Goal: Task Accomplishment & Management: Manage account settings

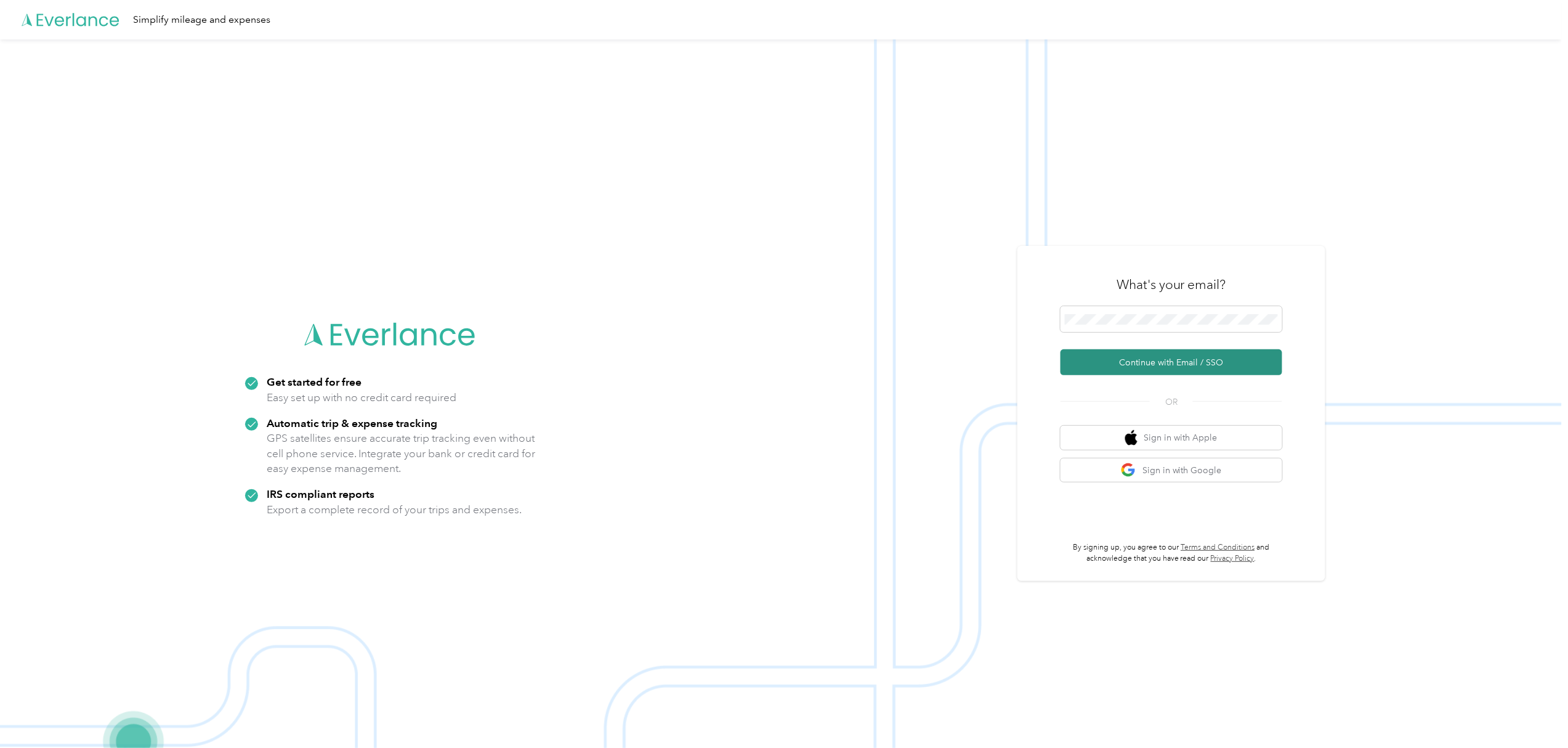
click at [1176, 360] on button "Continue with Email / SSO" at bounding box center [1172, 362] width 222 height 26
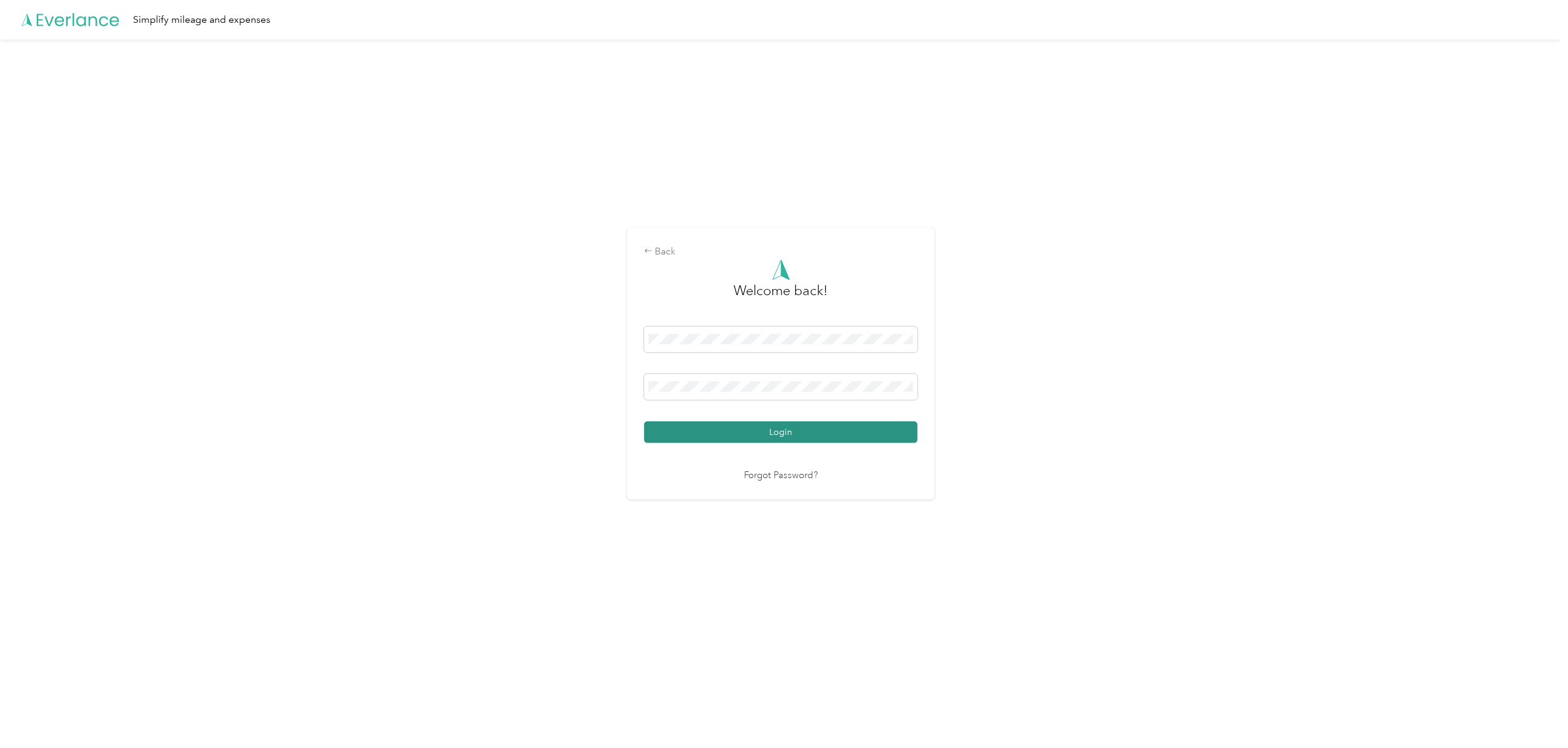
click at [784, 430] on button "Login" at bounding box center [781, 432] width 273 height 22
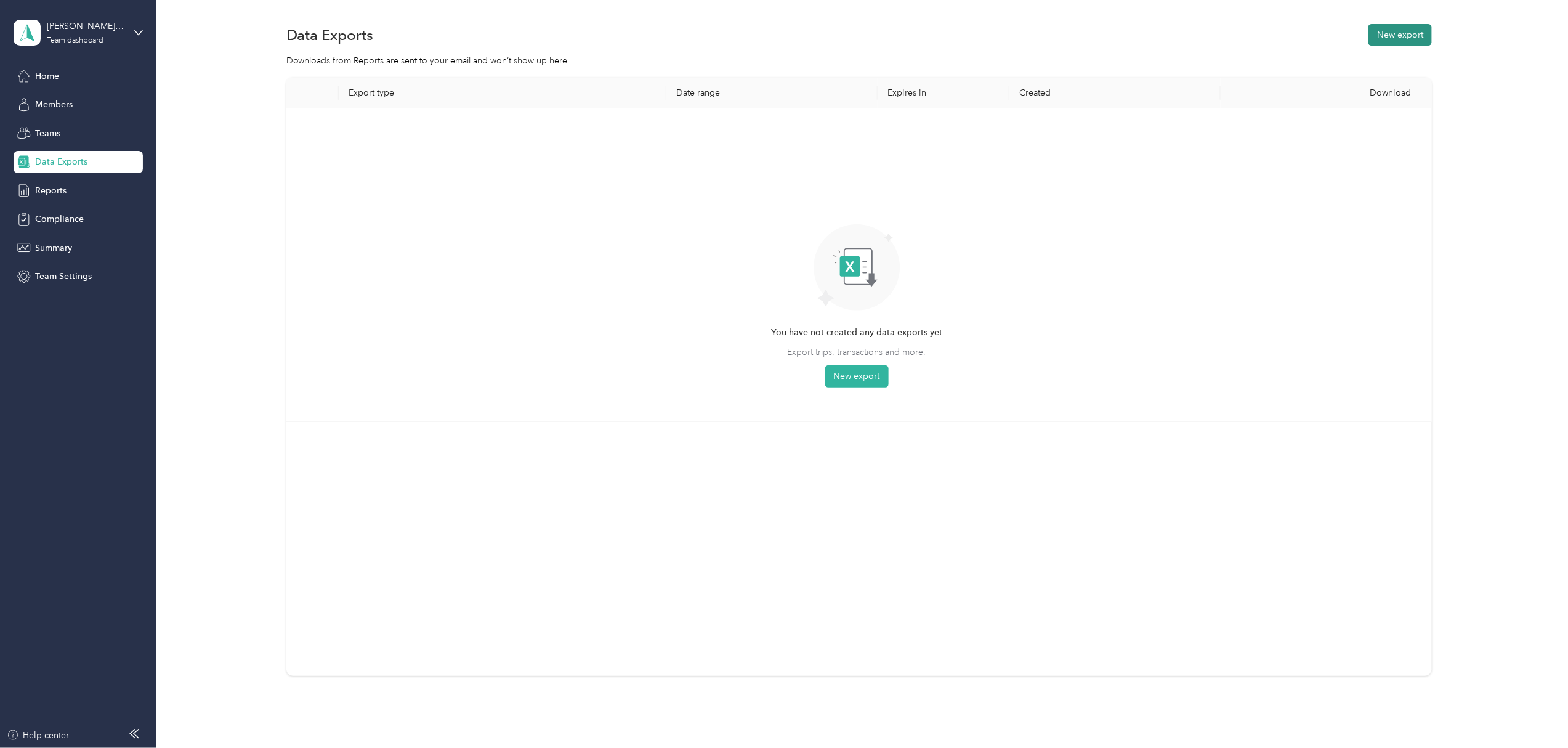
click at [1407, 27] on button "New export" at bounding box center [1401, 35] width 63 height 22
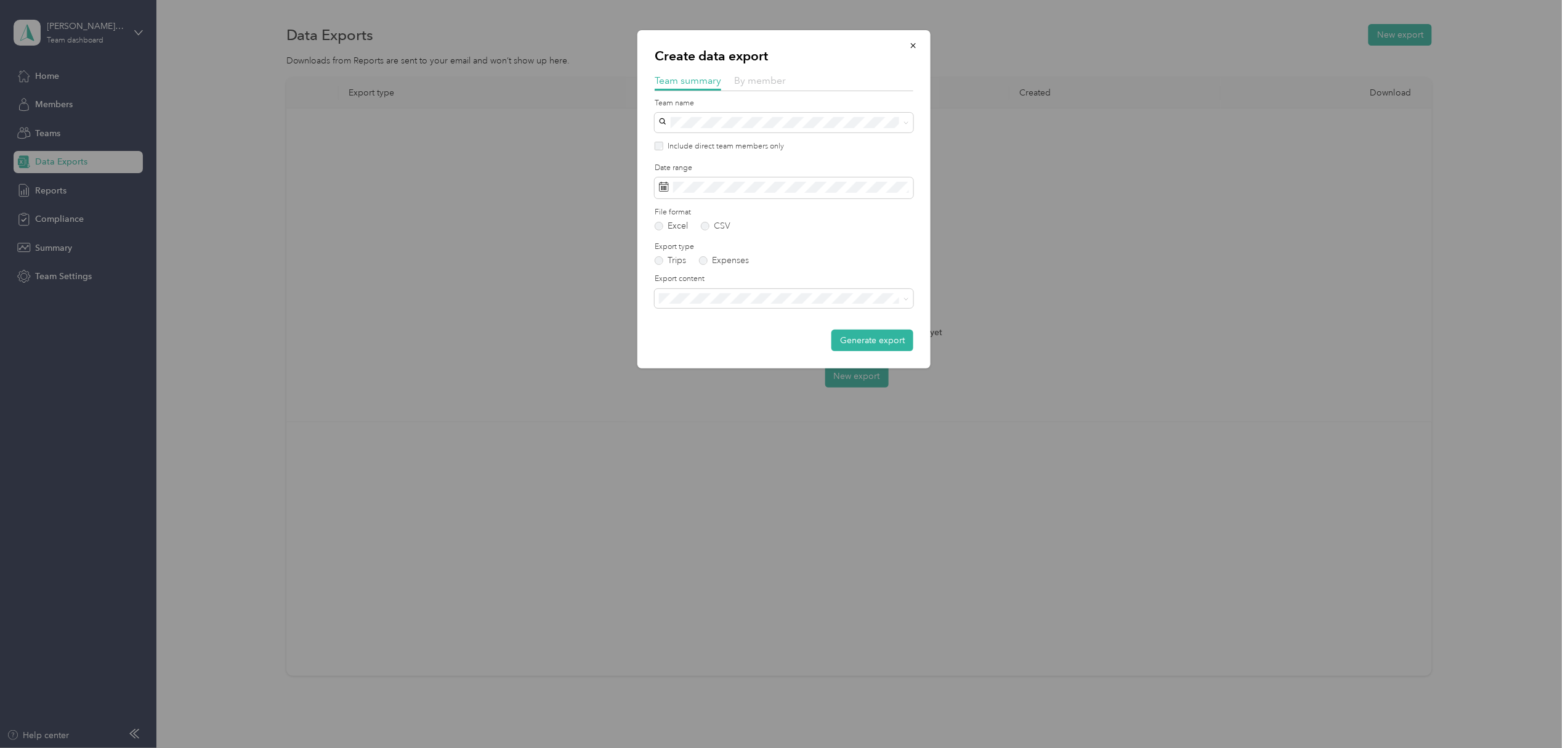
click at [765, 82] on span "By member" at bounding box center [760, 81] width 52 height 12
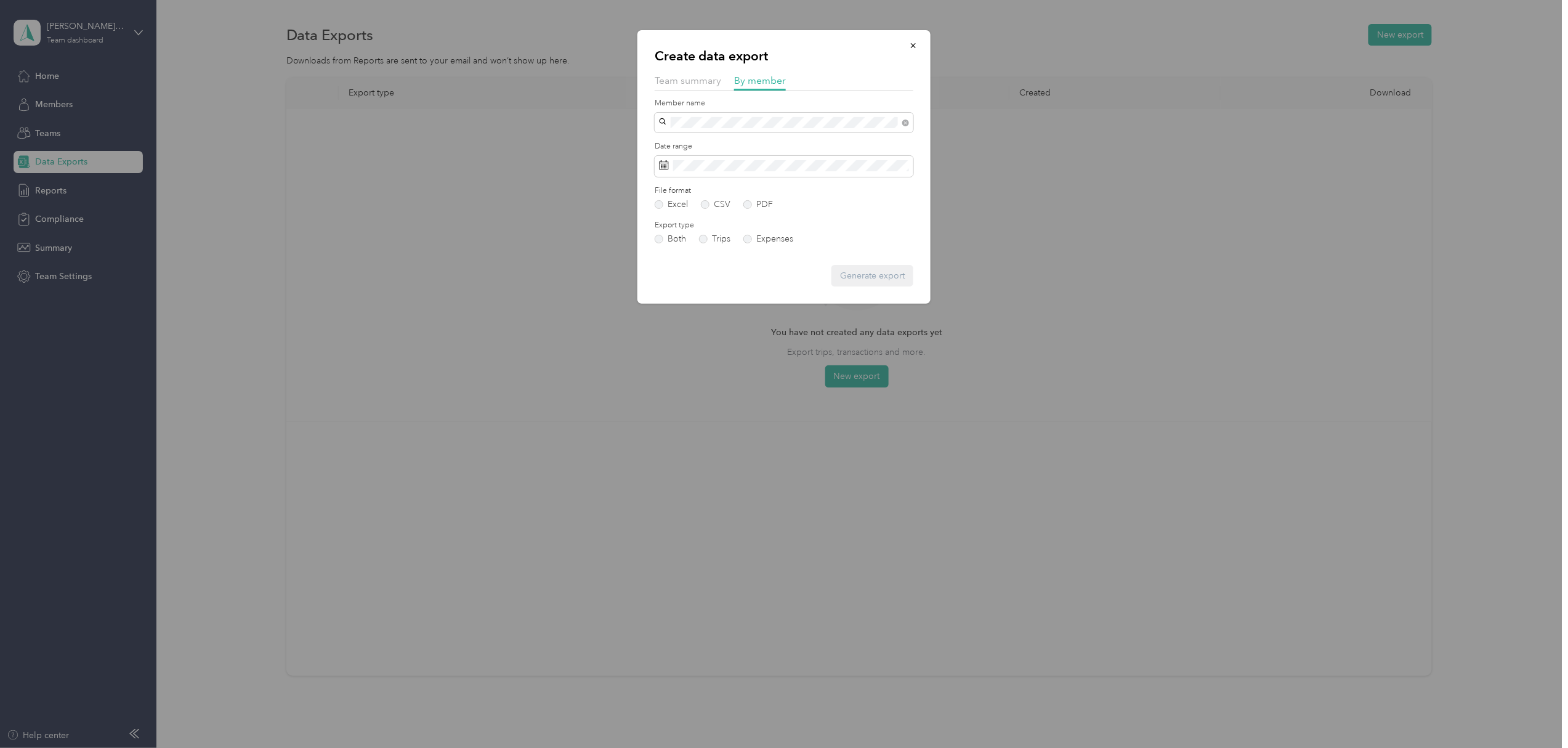
click at [708, 142] on span "[PERSON_NAME]" at bounding box center [698, 144] width 68 height 11
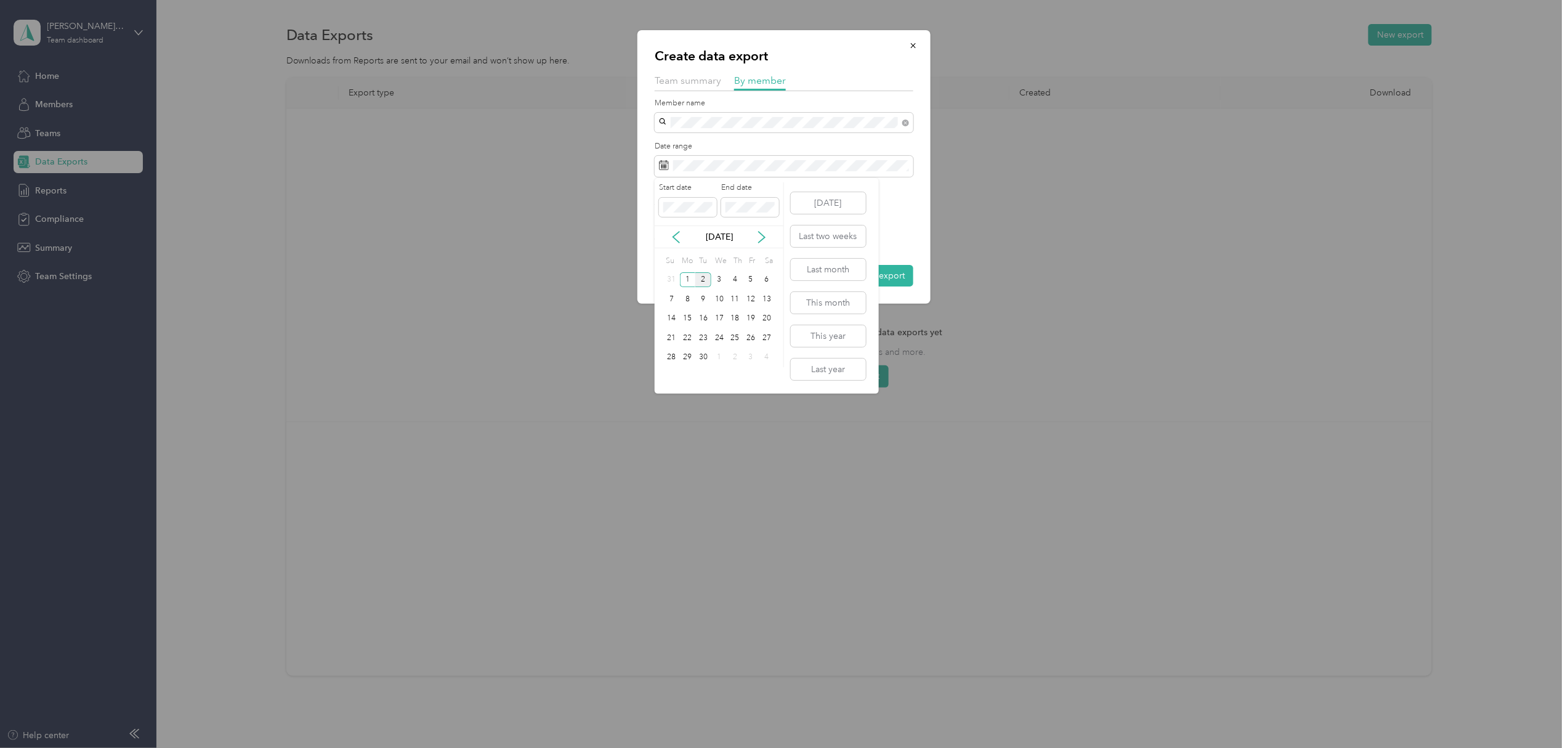
click at [675, 227] on div "[DATE]" at bounding box center [719, 237] width 129 height 22
click at [676, 236] on icon at bounding box center [676, 237] width 12 height 12
click at [752, 285] on div "1" at bounding box center [750, 280] width 16 height 15
click at [668, 377] on div "31" at bounding box center [671, 376] width 16 height 15
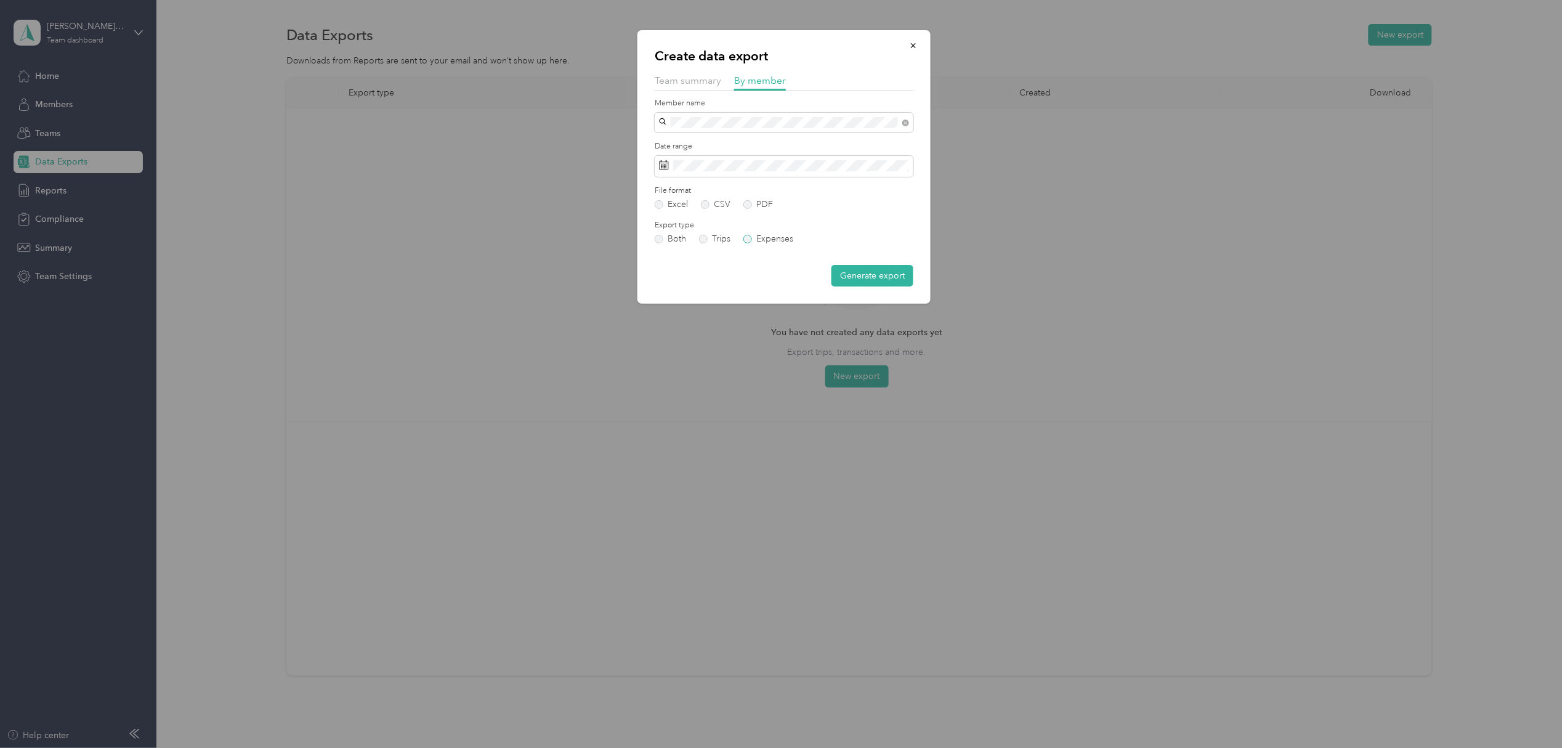
click at [748, 236] on label "Expenses" at bounding box center [769, 239] width 50 height 8
click at [853, 272] on button "Generate export" at bounding box center [873, 276] width 82 height 22
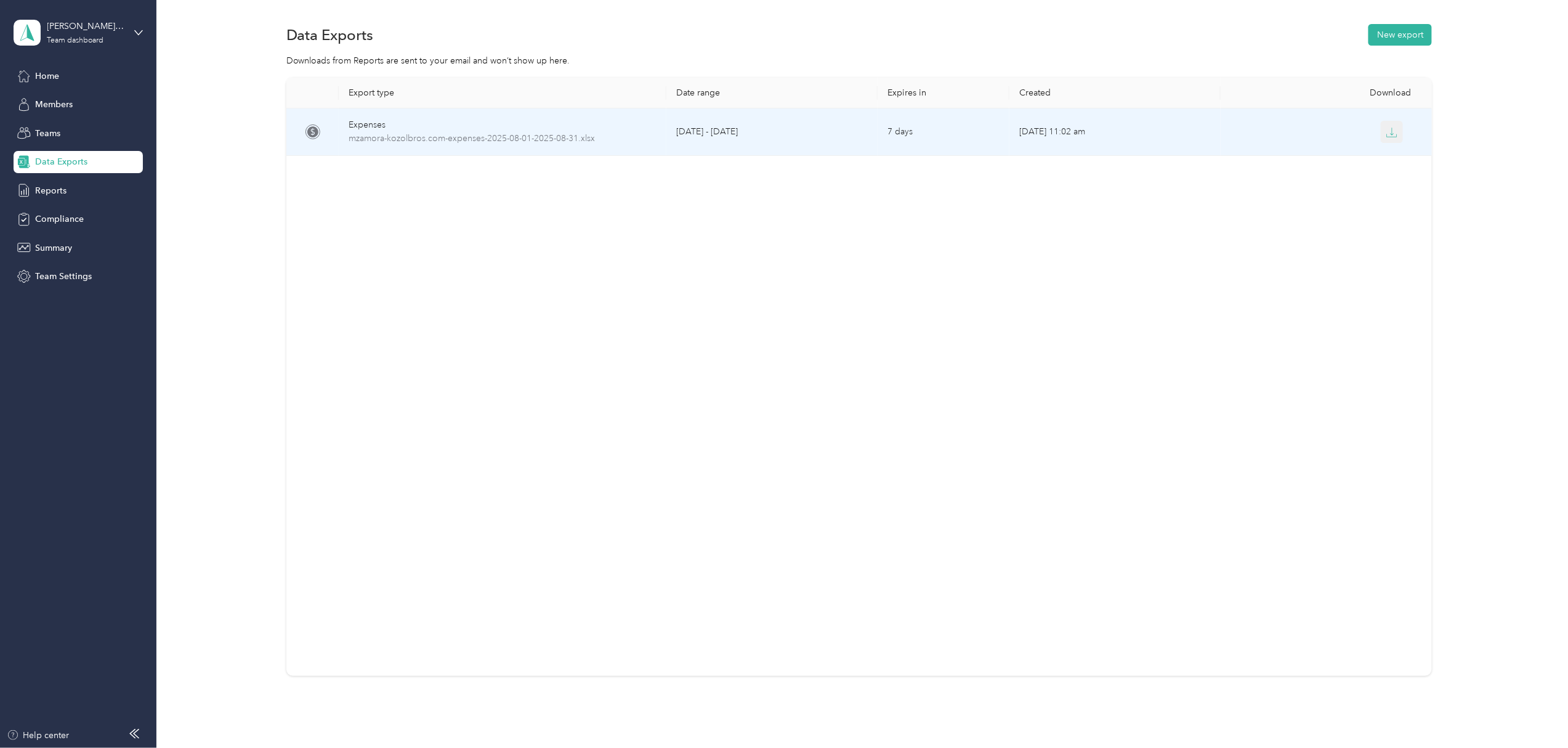
click at [1388, 131] on icon "button" at bounding box center [1391, 132] width 11 height 11
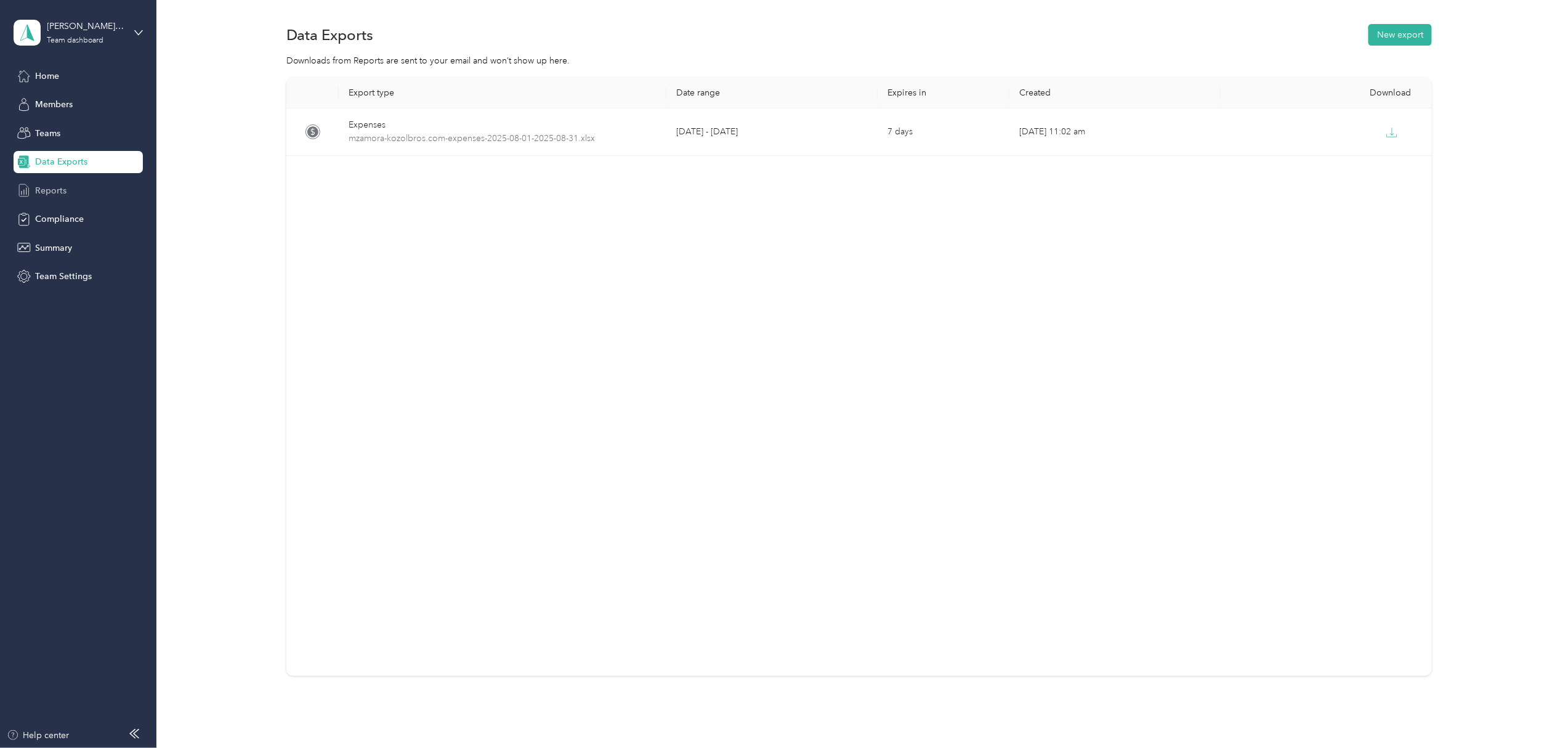
click at [42, 191] on span "Reports" at bounding box center [51, 191] width 32 height 13
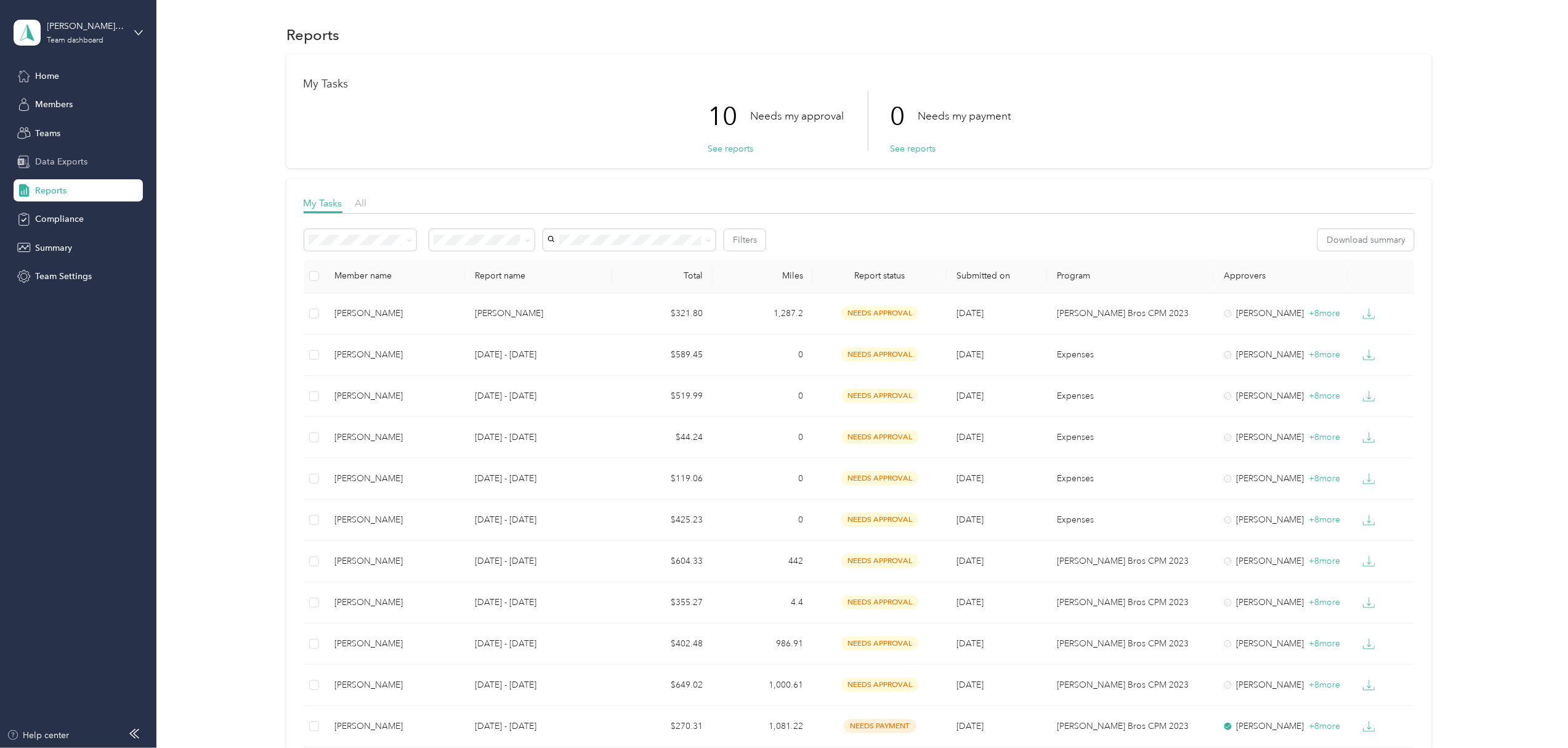
click at [47, 160] on span "Data Exports" at bounding box center [61, 162] width 52 height 13
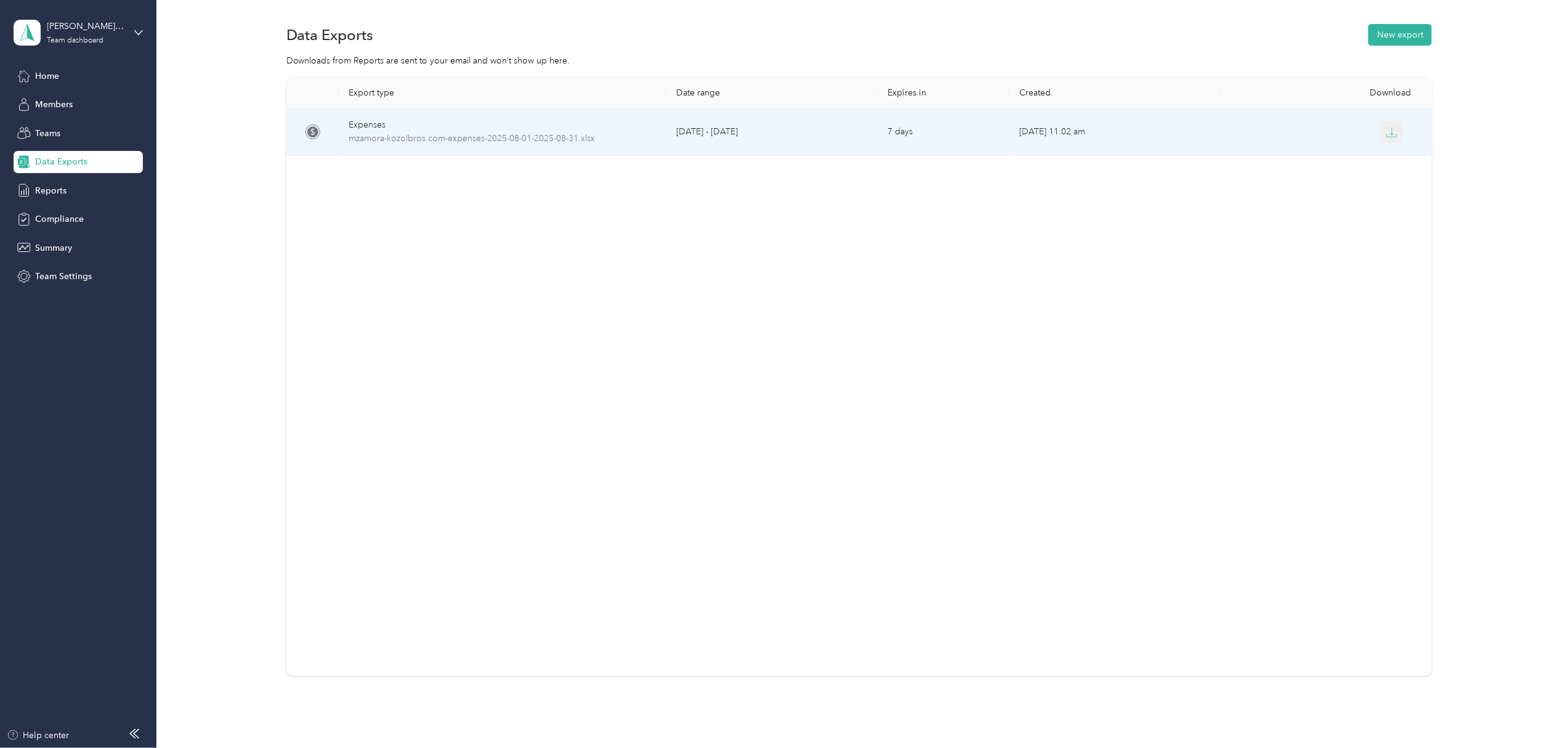
click at [1386, 129] on icon "button" at bounding box center [1391, 132] width 11 height 11
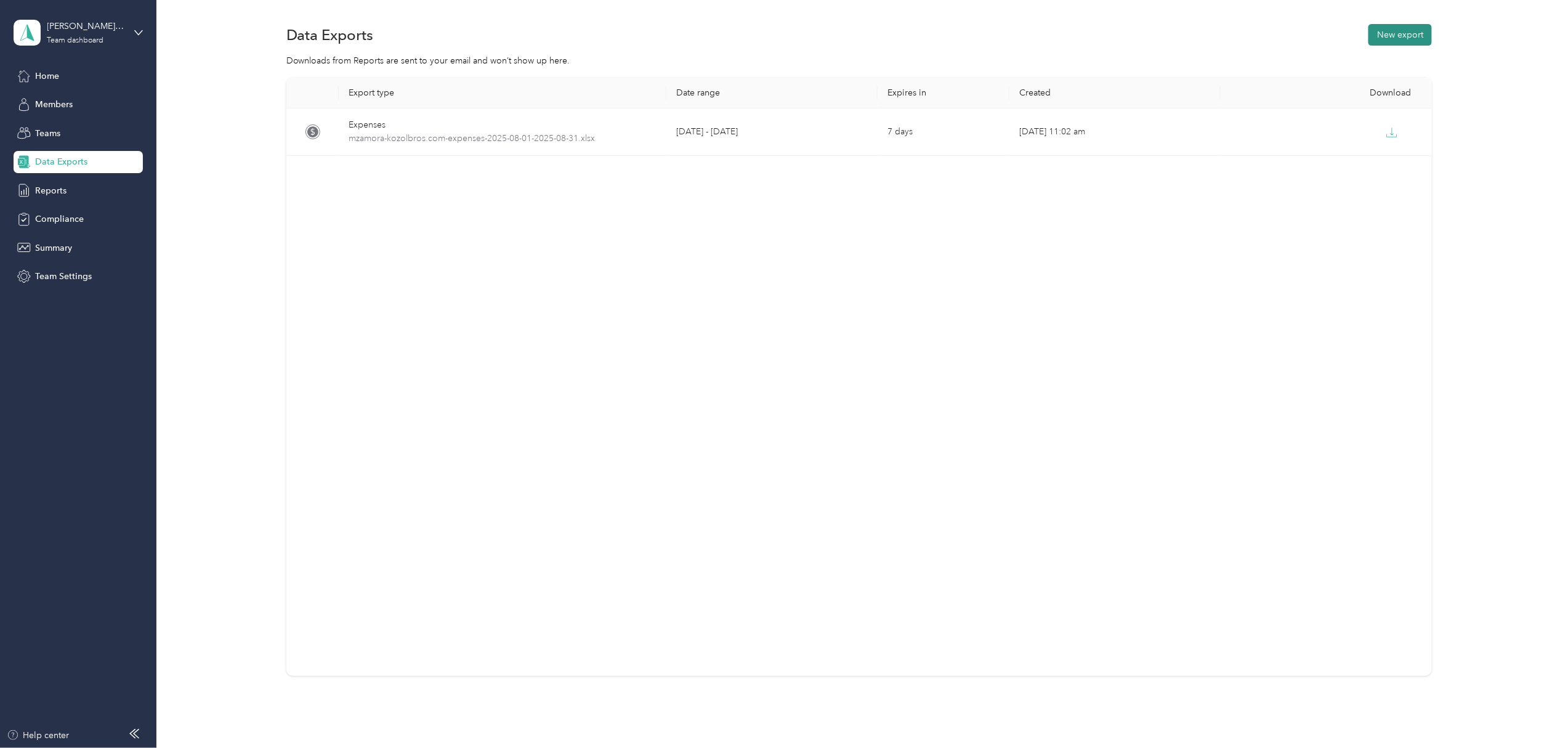
click at [1397, 31] on button "New export" at bounding box center [1401, 35] width 63 height 22
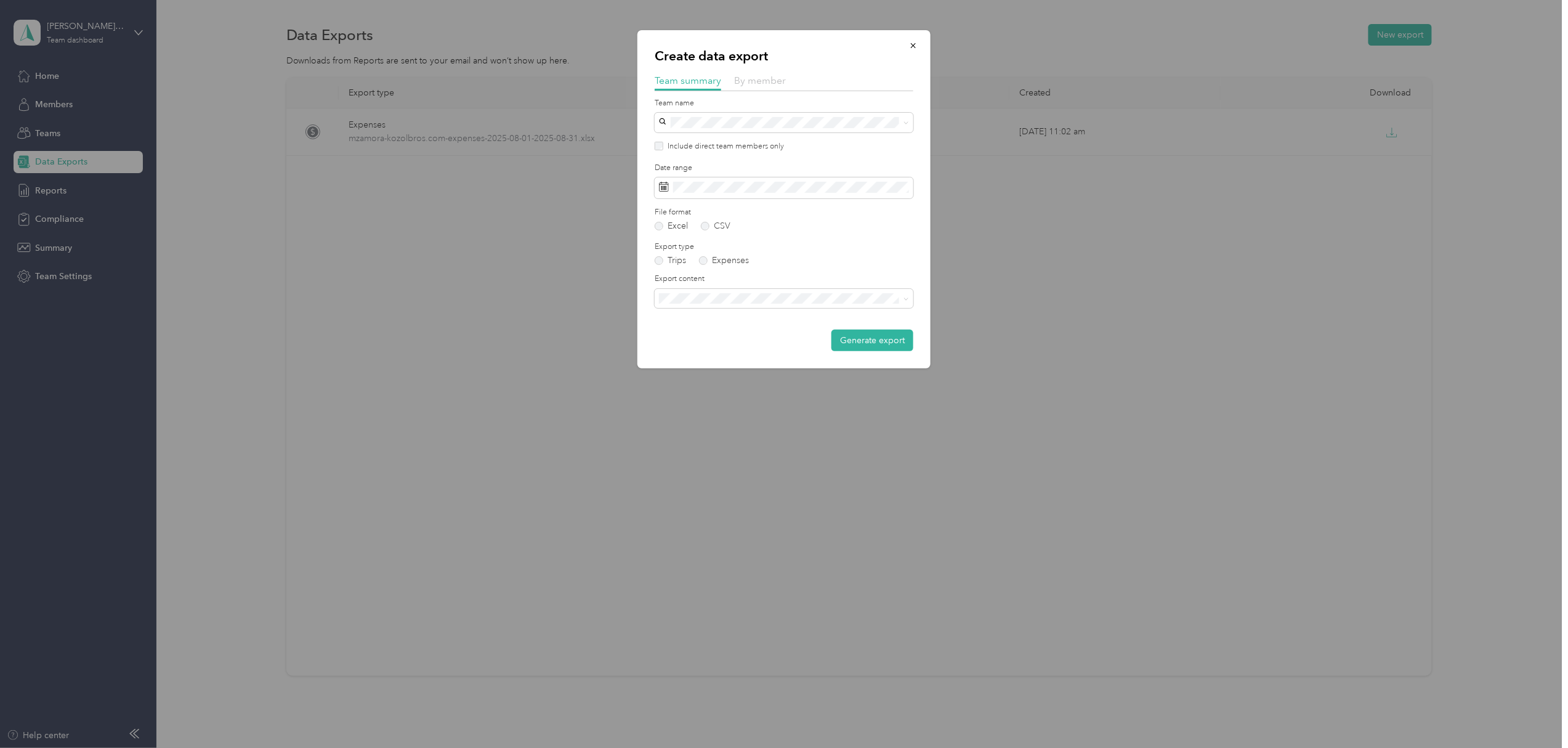
click at [767, 79] on span "By member" at bounding box center [760, 81] width 52 height 12
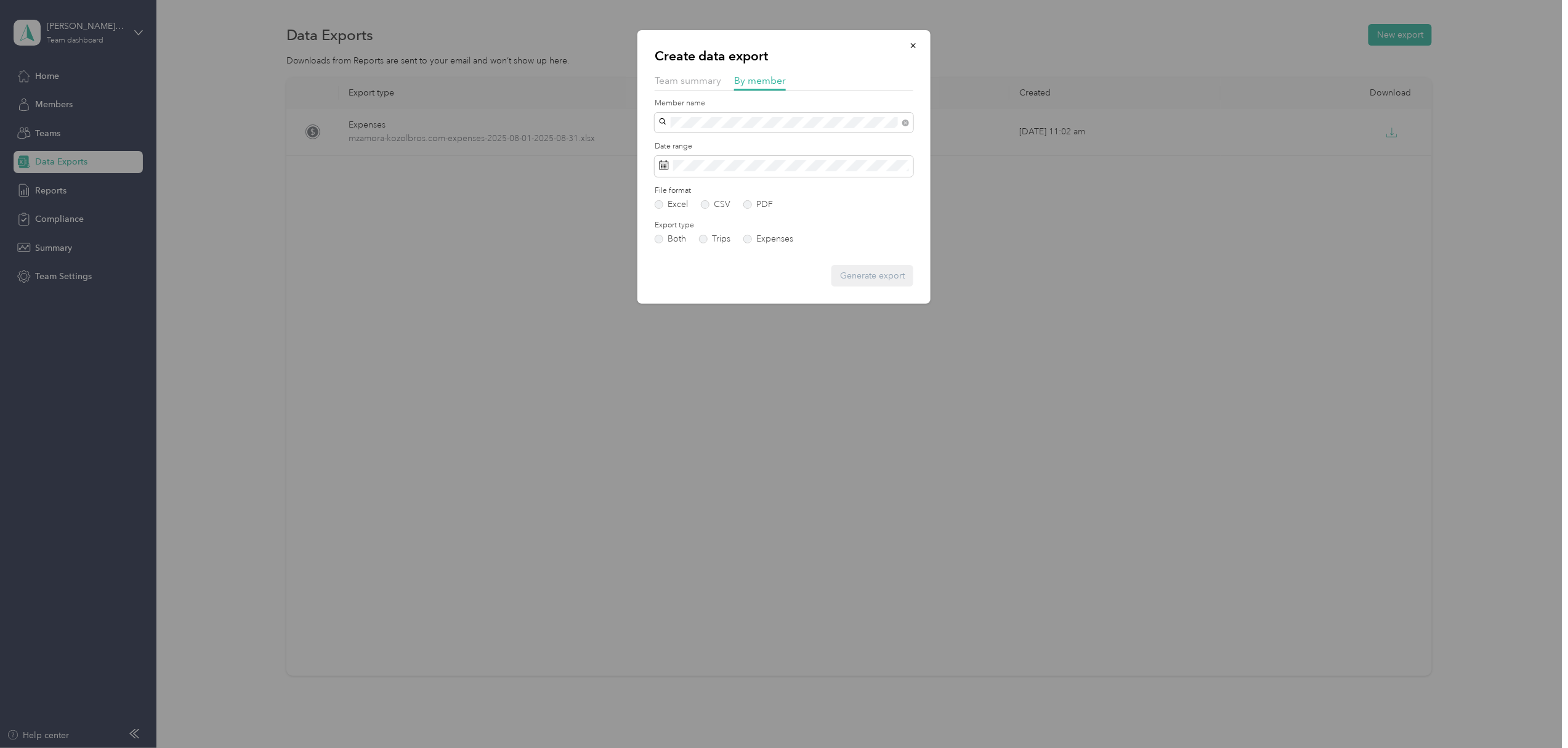
click at [679, 167] on li "[PERSON_NAME]" at bounding box center [784, 166] width 259 height 22
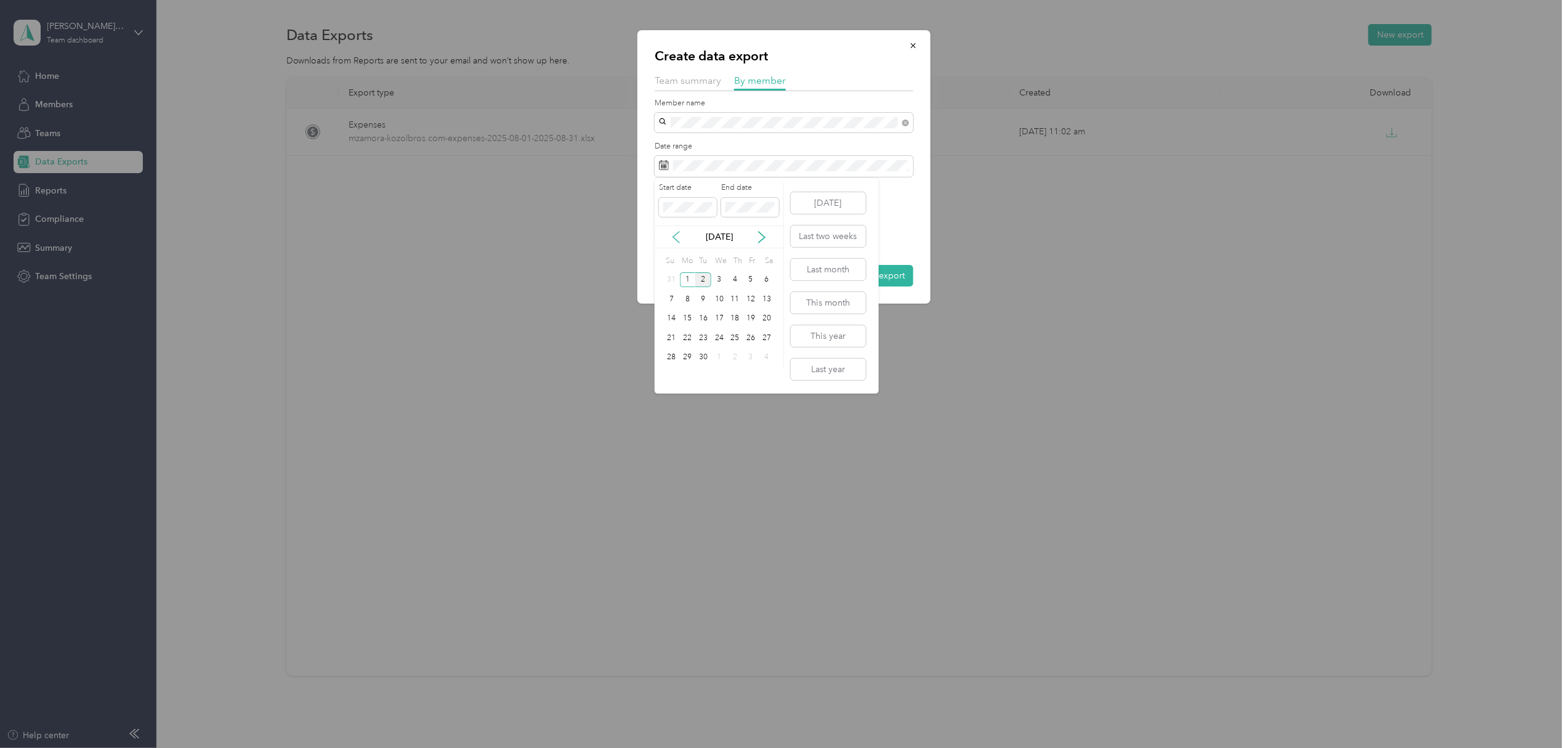
click at [674, 232] on icon at bounding box center [676, 237] width 12 height 12
drag, startPoint x: 749, startPoint y: 277, endPoint x: 679, endPoint y: 339, distance: 93.5
click at [748, 278] on div "1" at bounding box center [750, 280] width 16 height 15
drag, startPoint x: 674, startPoint y: 373, endPoint x: 670, endPoint y: 359, distance: 14.6
click at [673, 372] on div "31" at bounding box center [671, 376] width 16 height 15
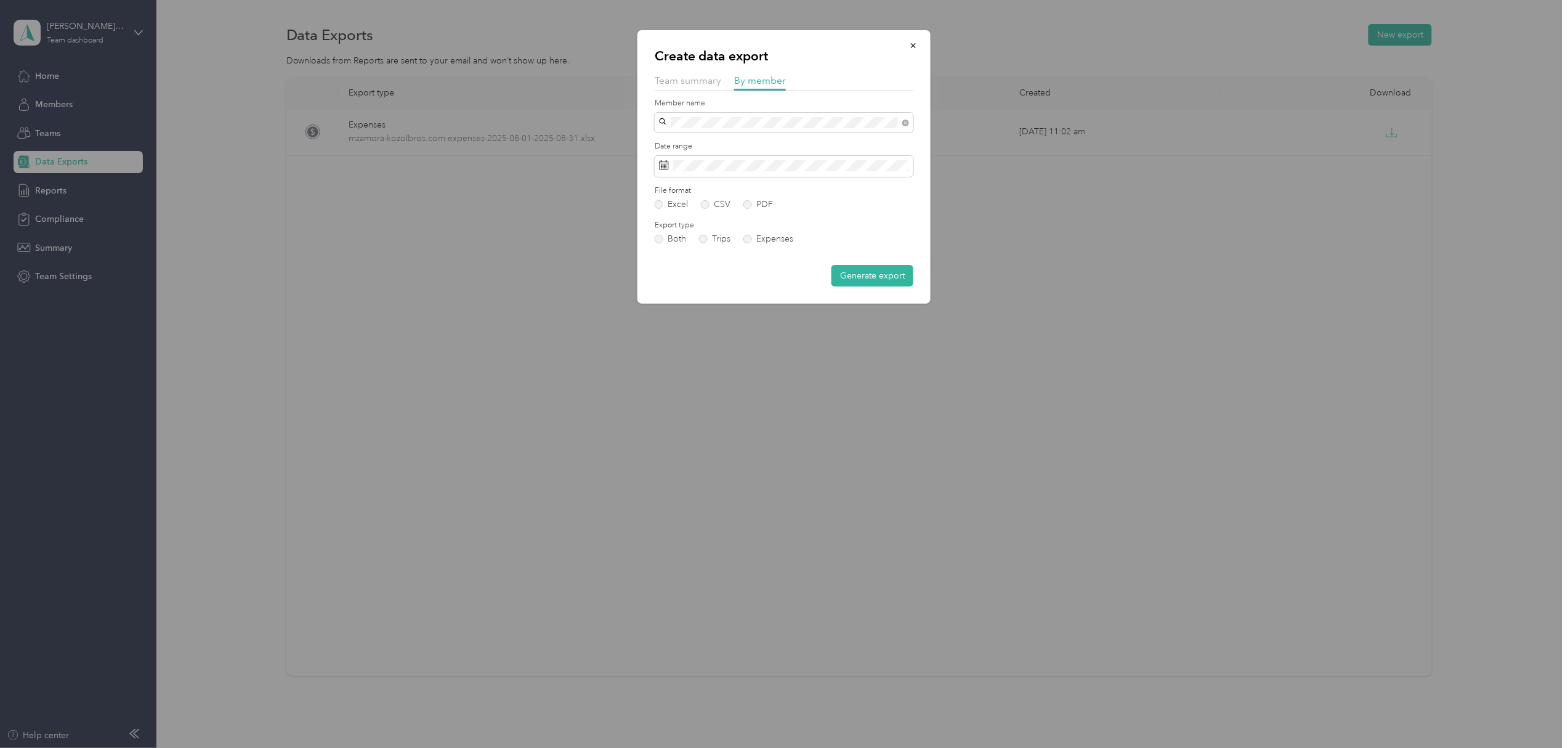
drag, startPoint x: 749, startPoint y: 239, endPoint x: 782, endPoint y: 250, distance: 34.8
click at [758, 242] on label "Expenses" at bounding box center [769, 239] width 50 height 8
click at [747, 237] on label "Expenses" at bounding box center [769, 239] width 50 height 8
click at [851, 267] on button "Generate export" at bounding box center [873, 276] width 82 height 22
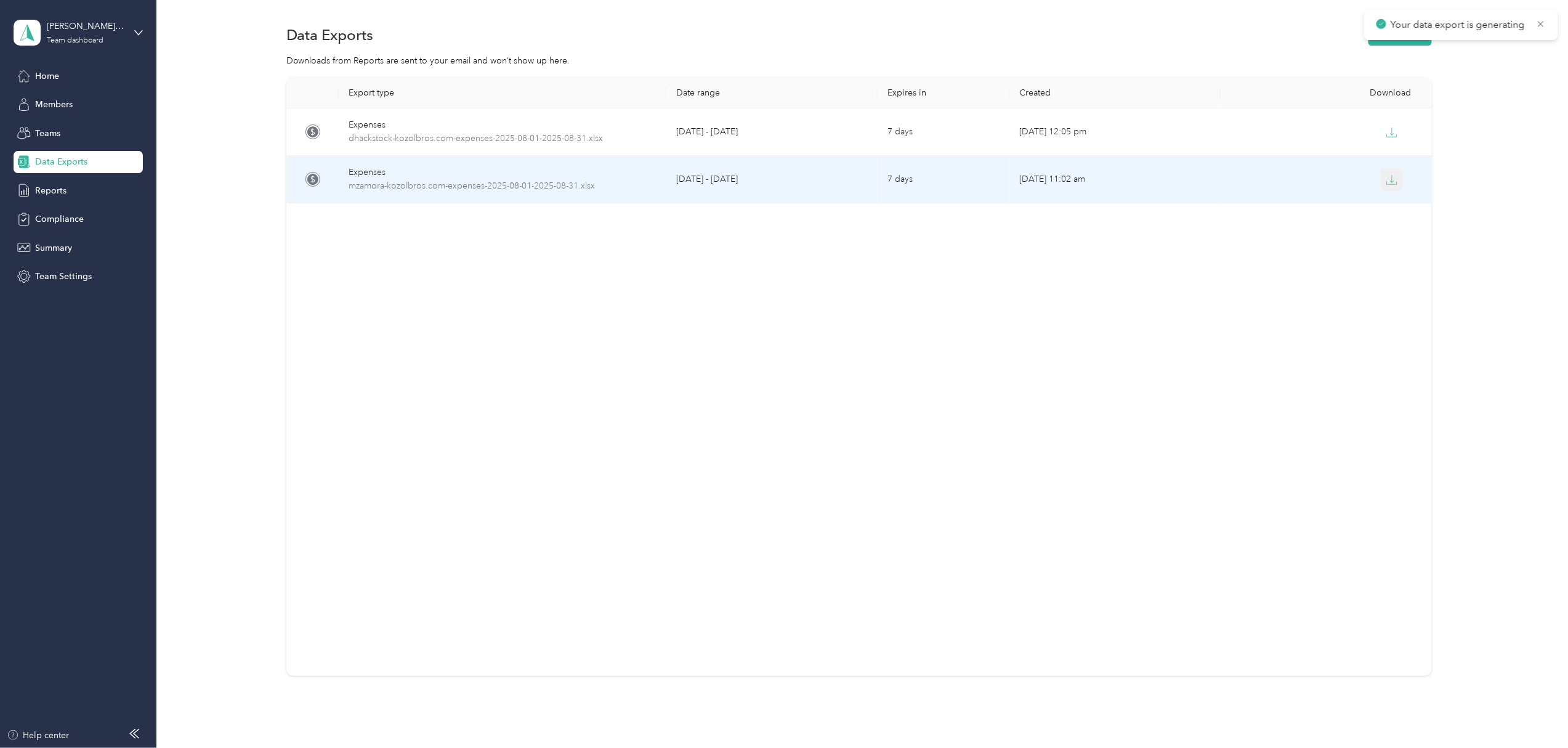
click at [1386, 182] on icon "button" at bounding box center [1391, 179] width 11 height 11
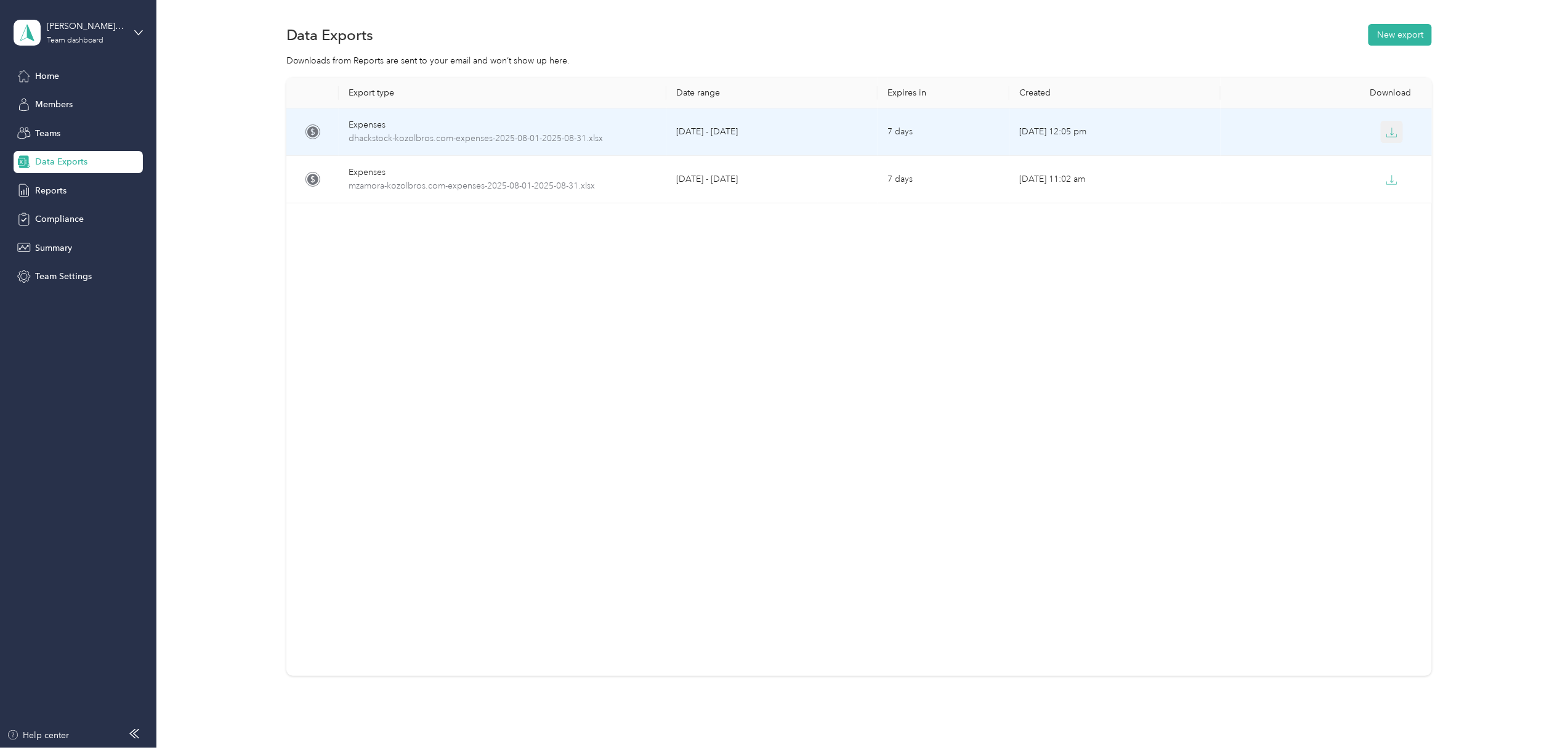
click at [1386, 127] on icon "button" at bounding box center [1391, 132] width 11 height 11
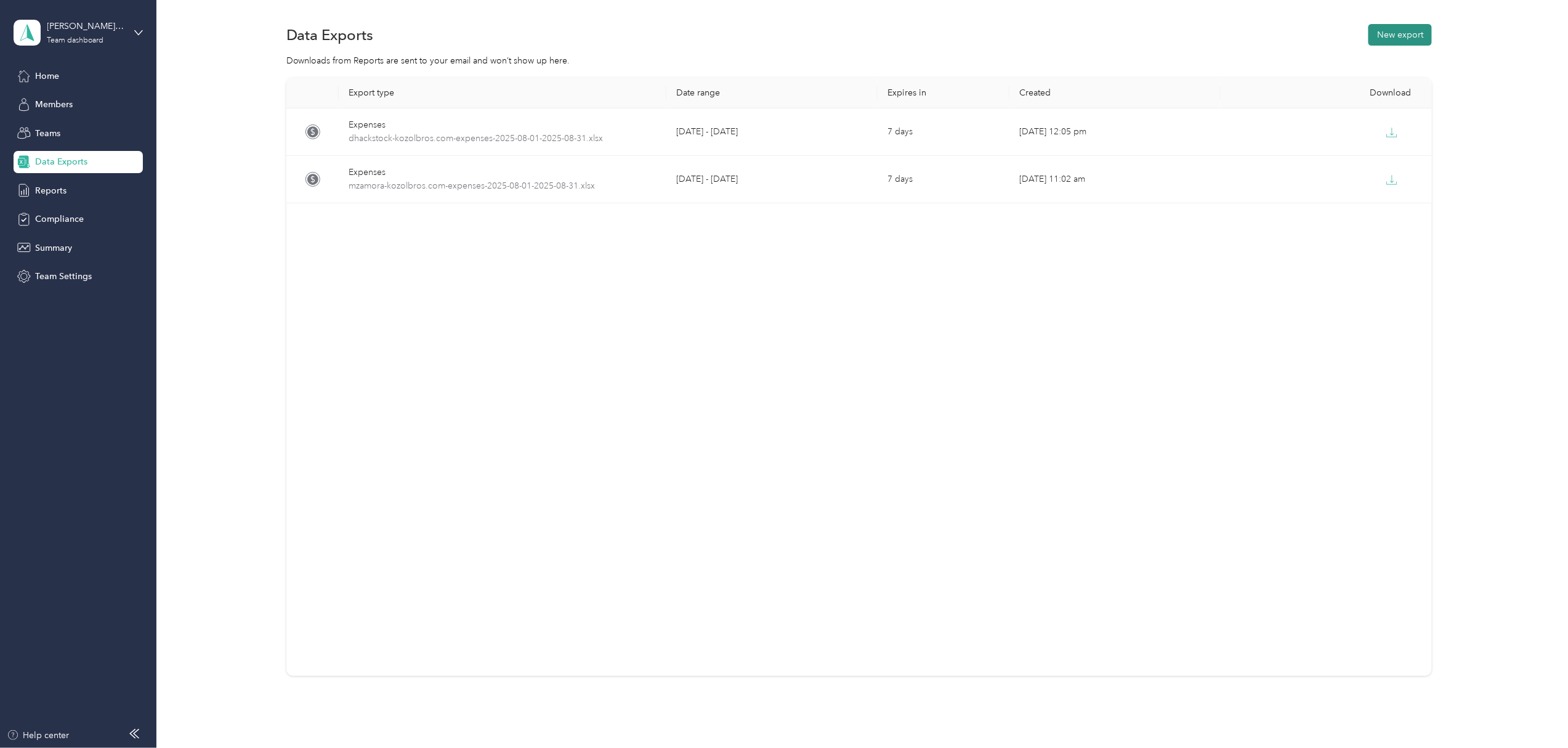
click at [1405, 35] on button "New export" at bounding box center [1401, 35] width 63 height 22
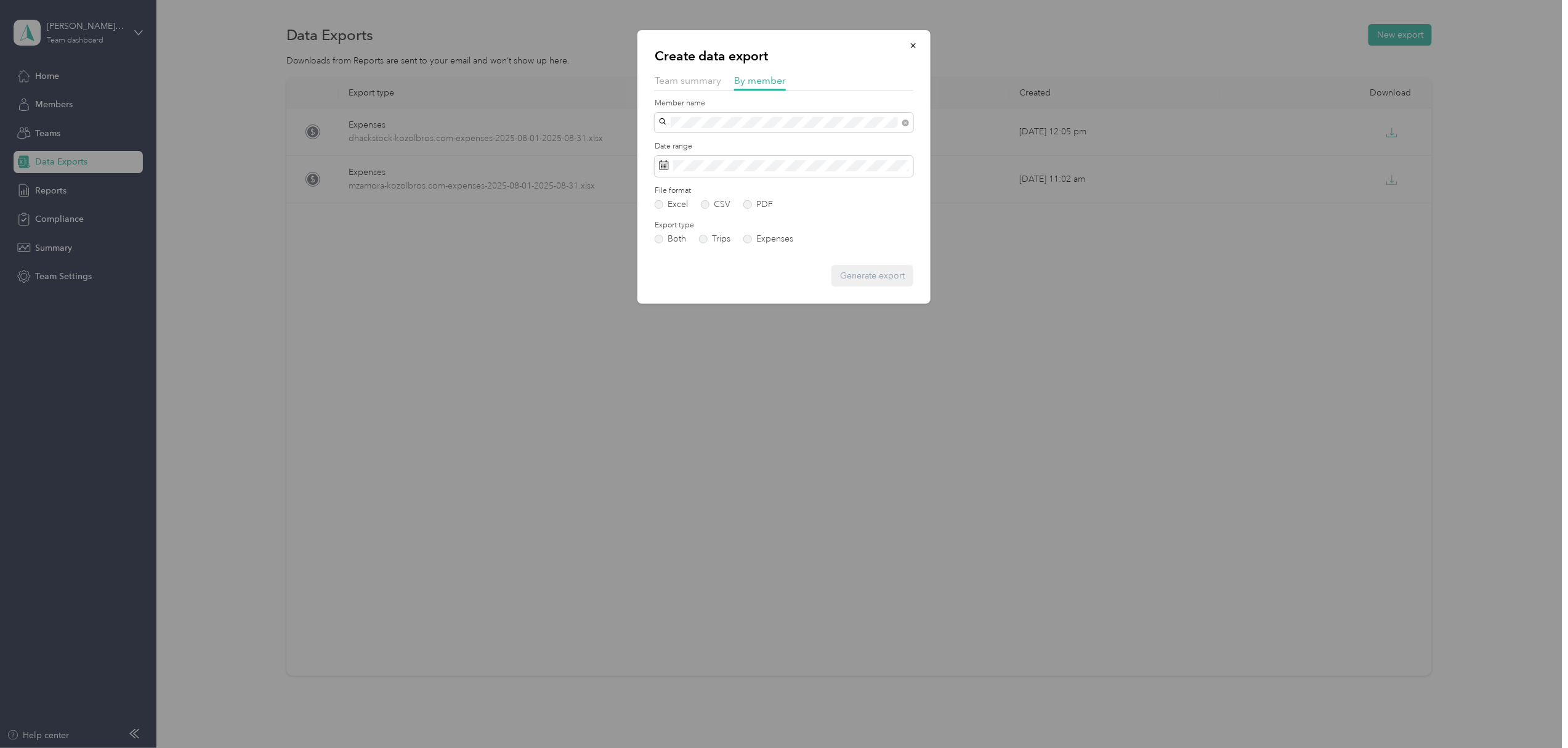
click at [683, 157] on li "[PERSON_NAME]" at bounding box center [784, 165] width 259 height 22
click at [864, 278] on button "Generate export" at bounding box center [873, 276] width 82 height 22
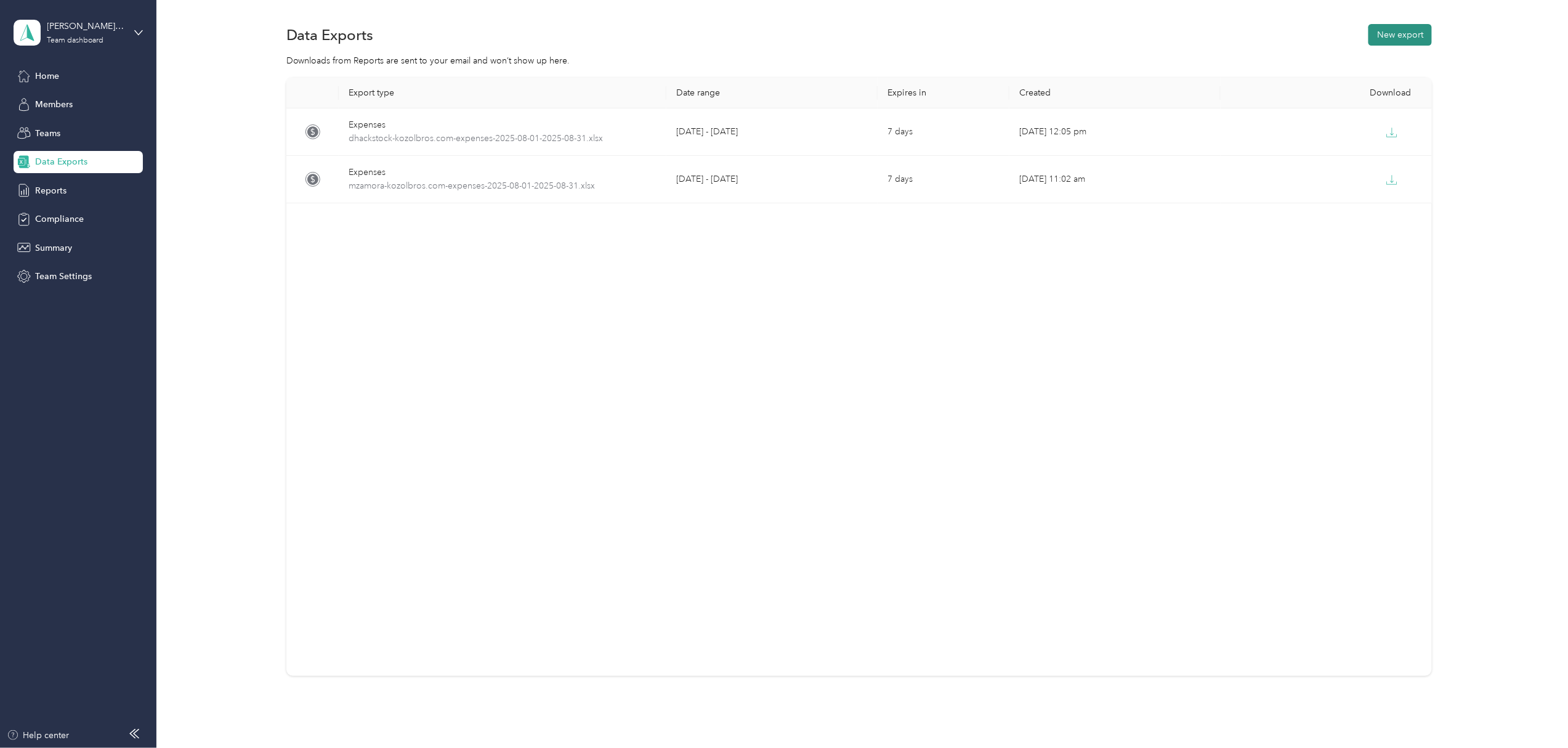
click at [1406, 37] on button "New export" at bounding box center [1401, 35] width 63 height 22
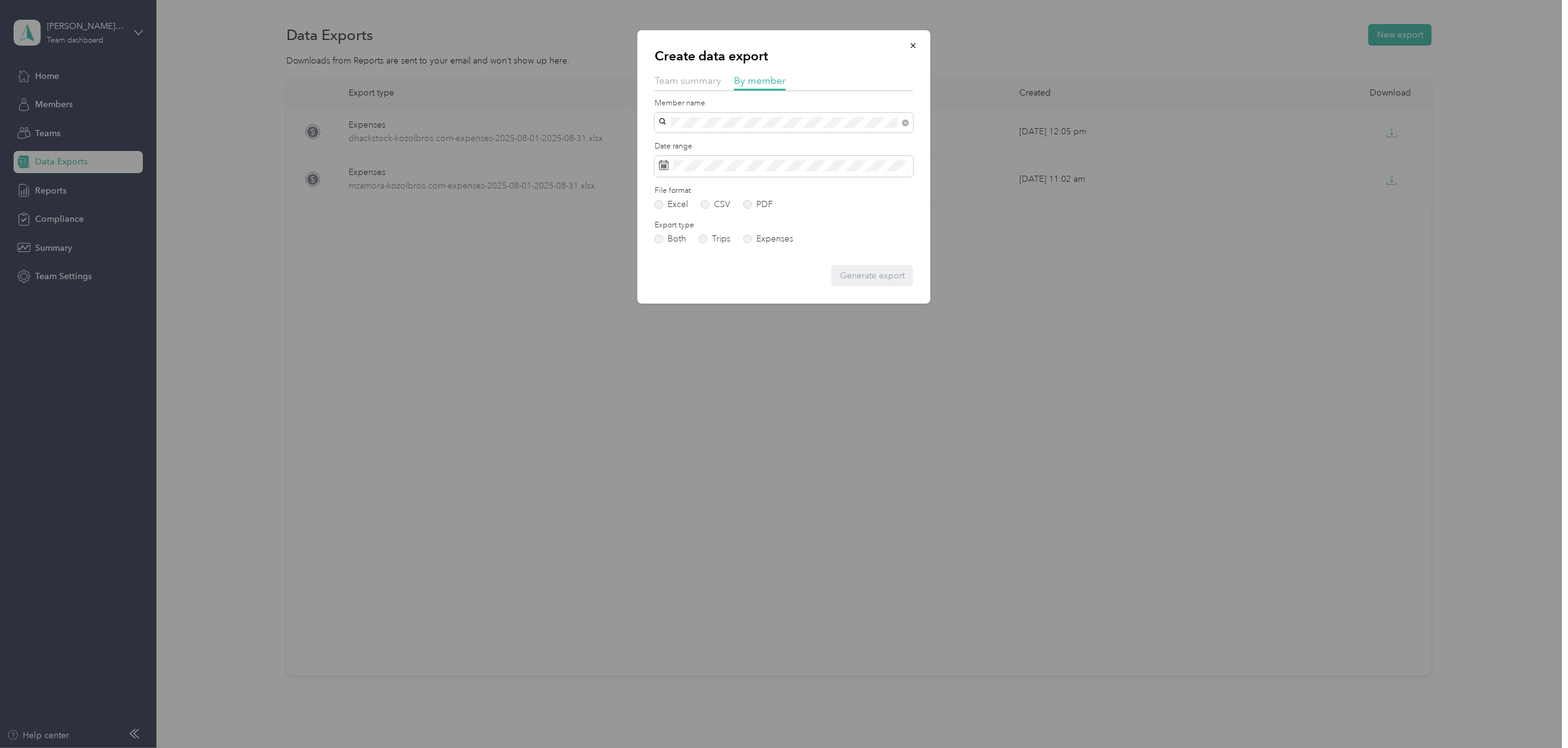
click at [673, 166] on span at bounding box center [784, 166] width 259 height 21
click at [700, 172] on span at bounding box center [784, 166] width 259 height 21
click at [663, 171] on span at bounding box center [665, 166] width 10 height 12
click at [664, 164] on icon at bounding box center [665, 165] width 10 height 10
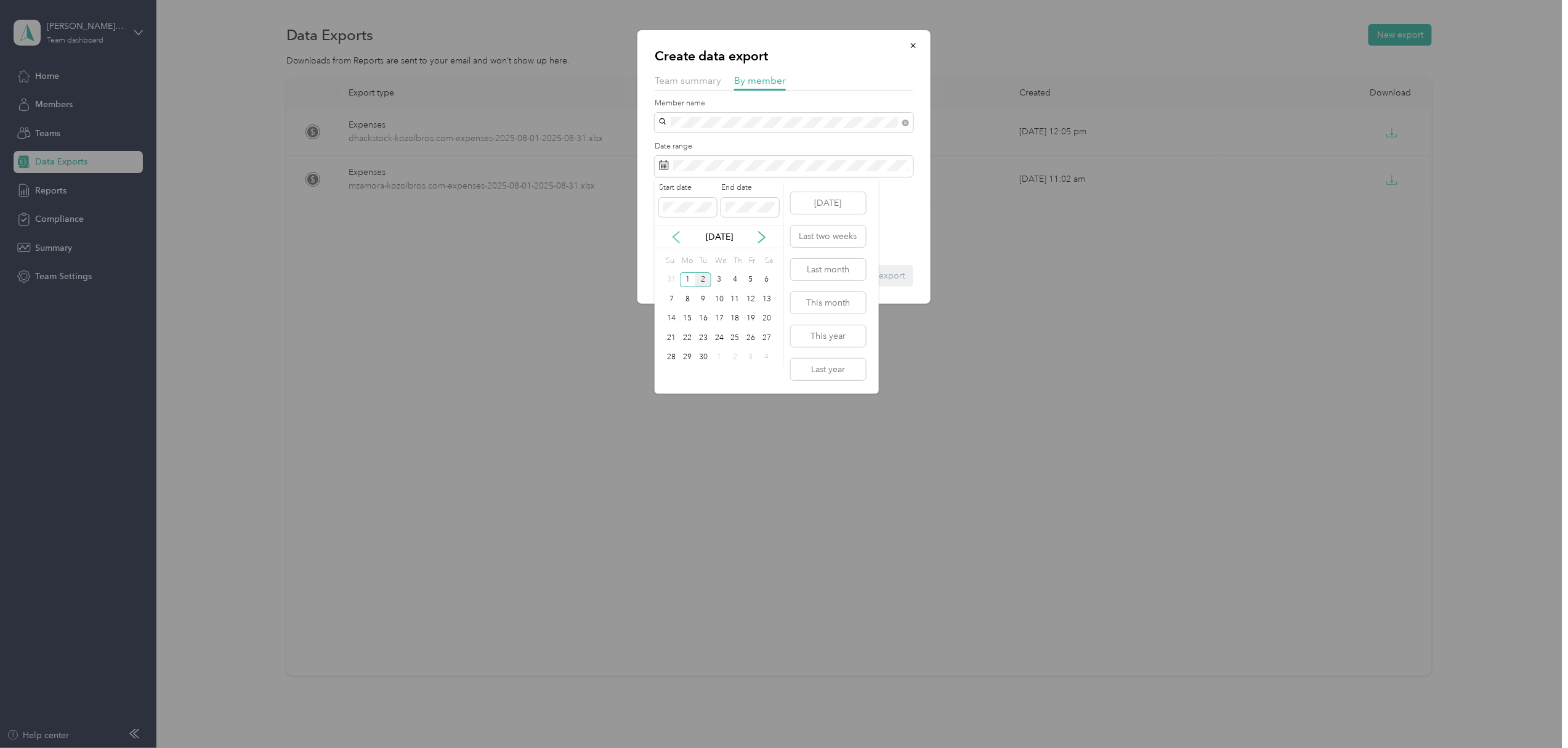
click at [679, 237] on icon at bounding box center [676, 237] width 12 height 12
click at [748, 282] on div "1" at bounding box center [750, 280] width 16 height 15
click at [671, 373] on div "31" at bounding box center [671, 376] width 16 height 15
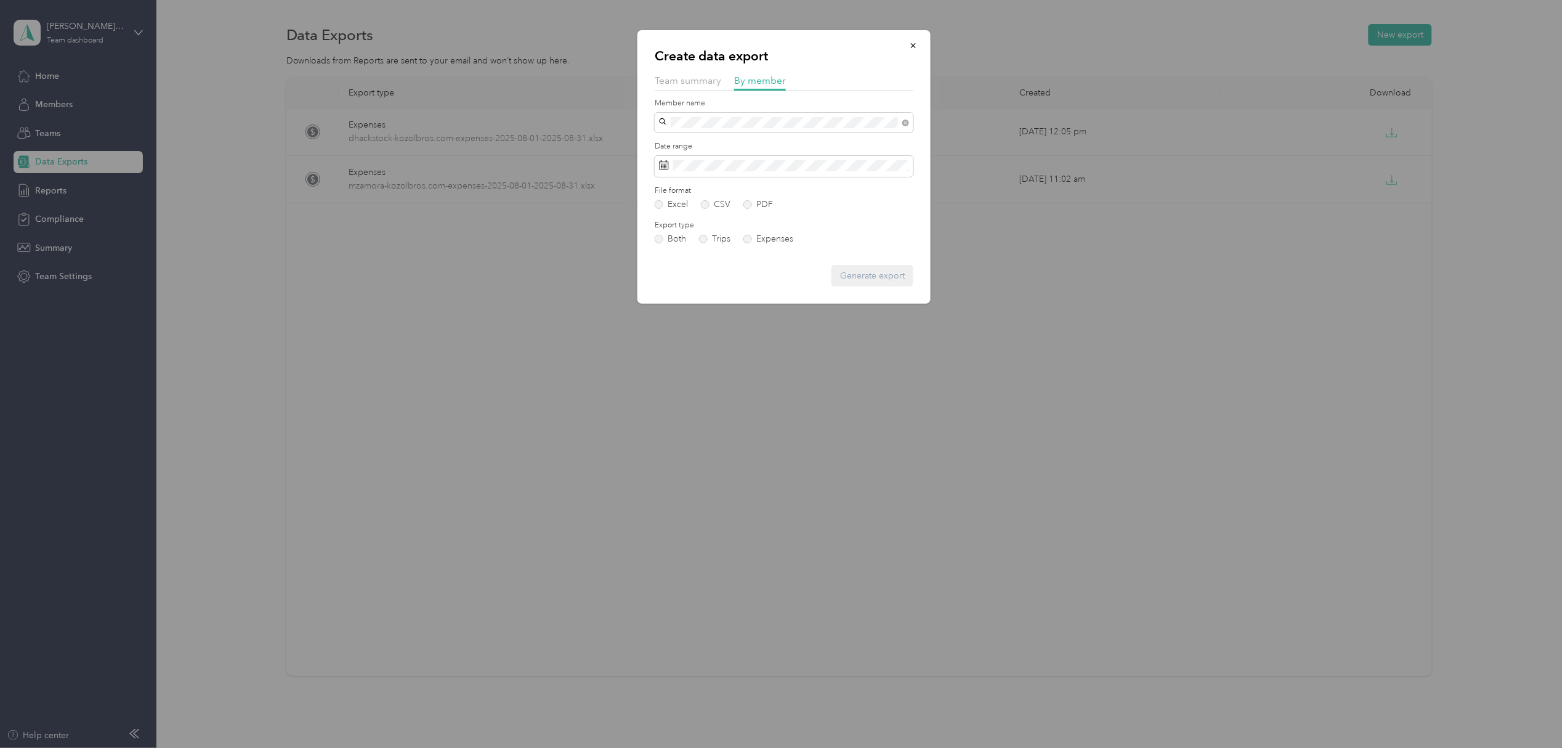
drag, startPoint x: 989, startPoint y: 419, endPoint x: 873, endPoint y: 366, distance: 127.5
click at [989, 418] on div at bounding box center [784, 374] width 1568 height 748
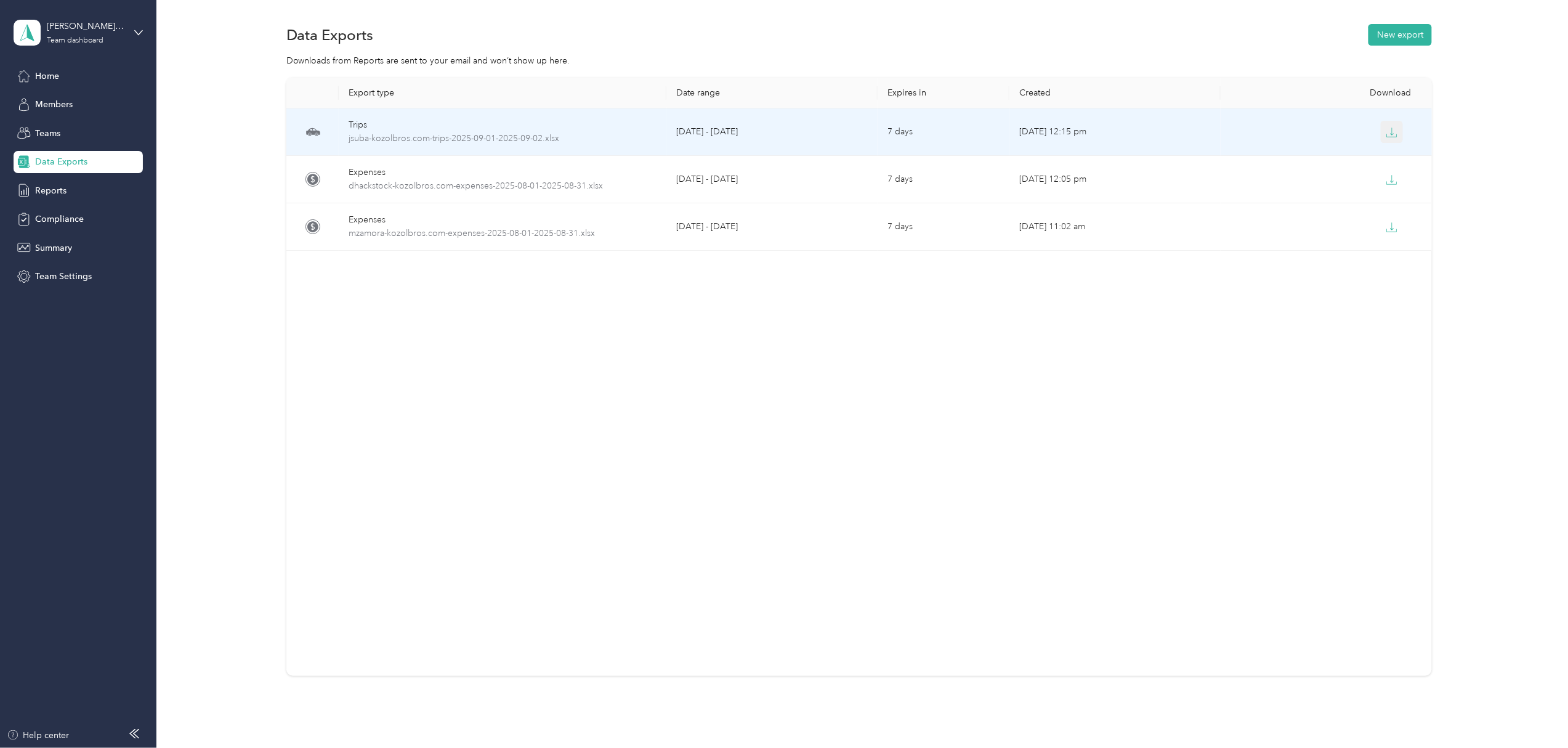
click at [1386, 129] on icon "button" at bounding box center [1391, 132] width 11 height 11
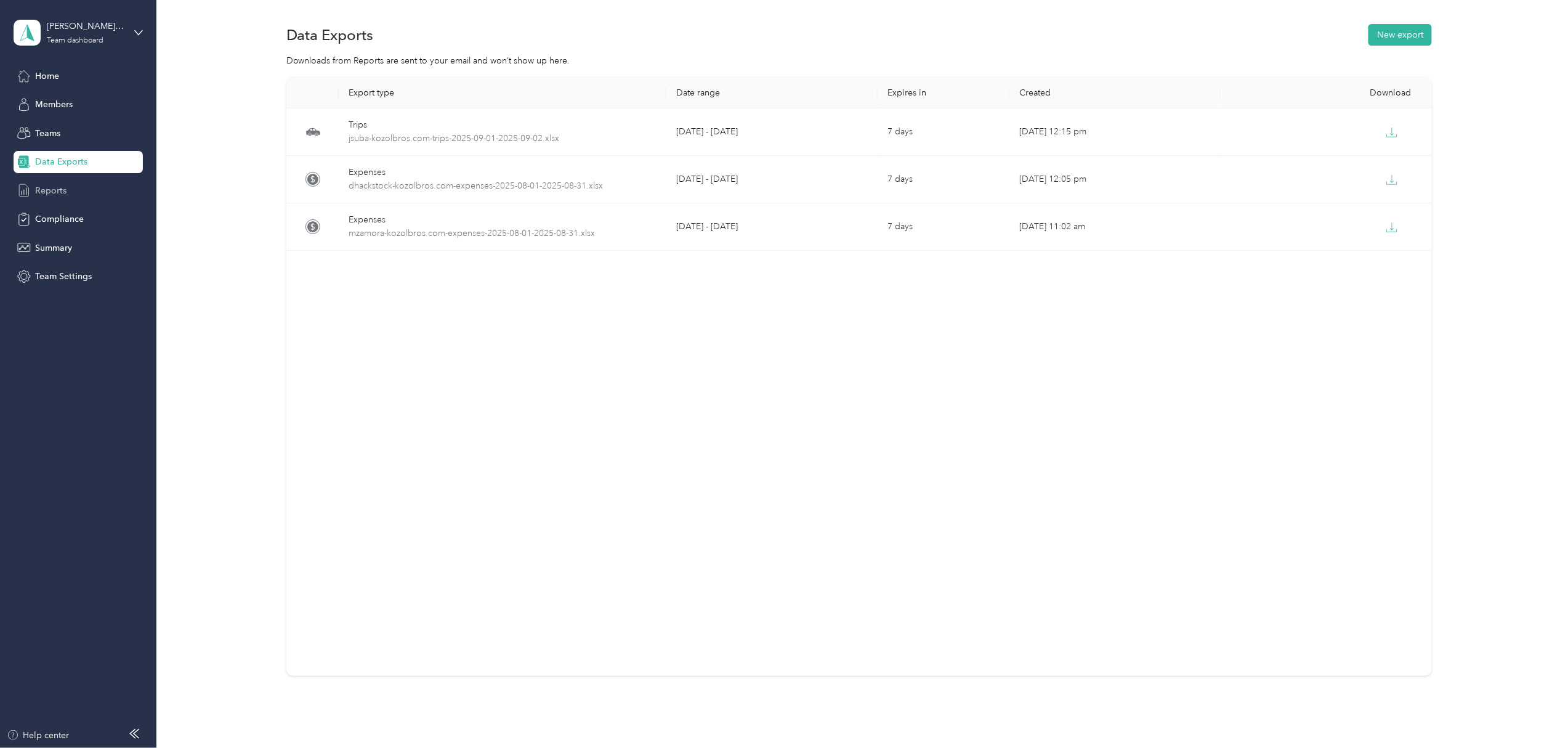
click at [56, 192] on span "Reports" at bounding box center [51, 191] width 32 height 13
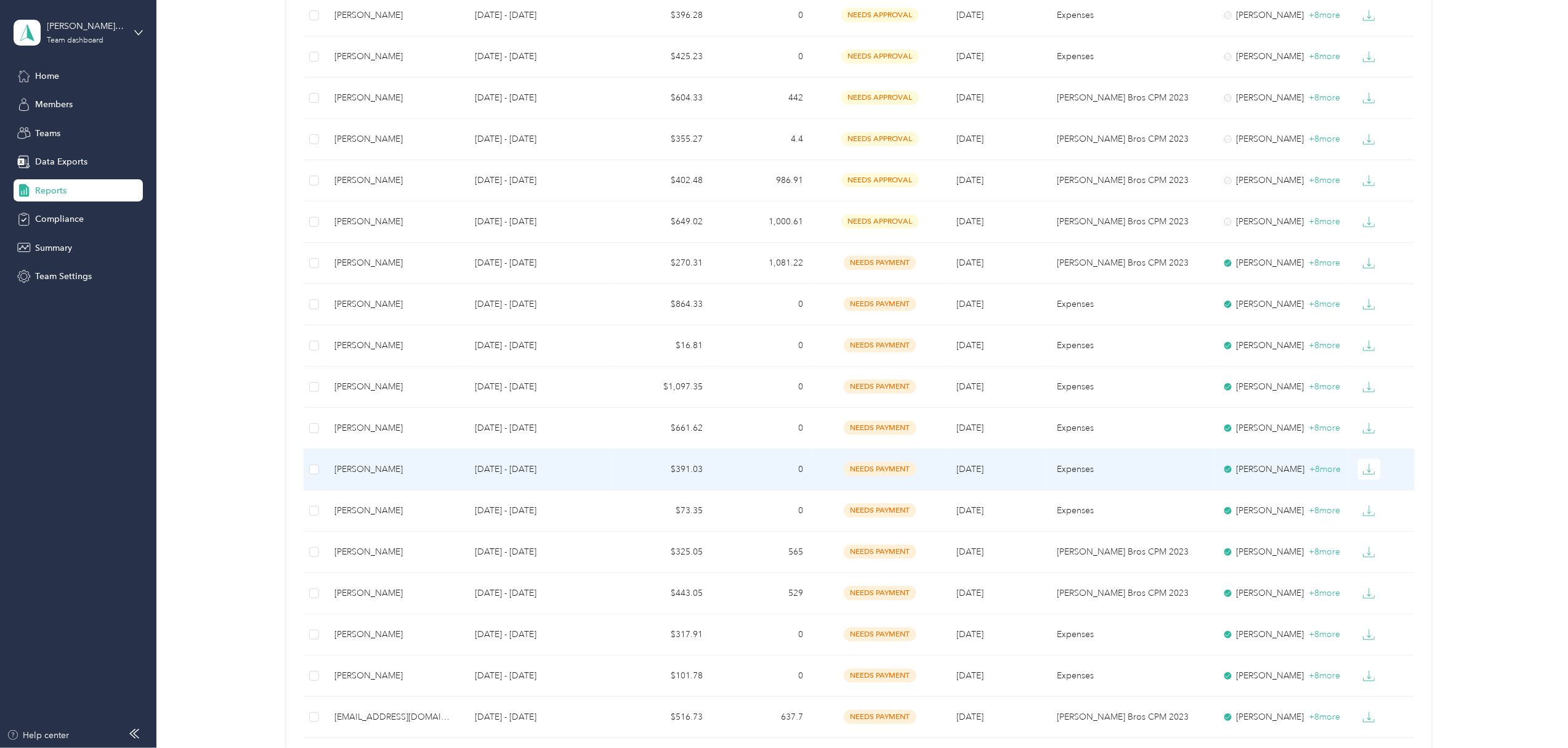
scroll to position [520, 0]
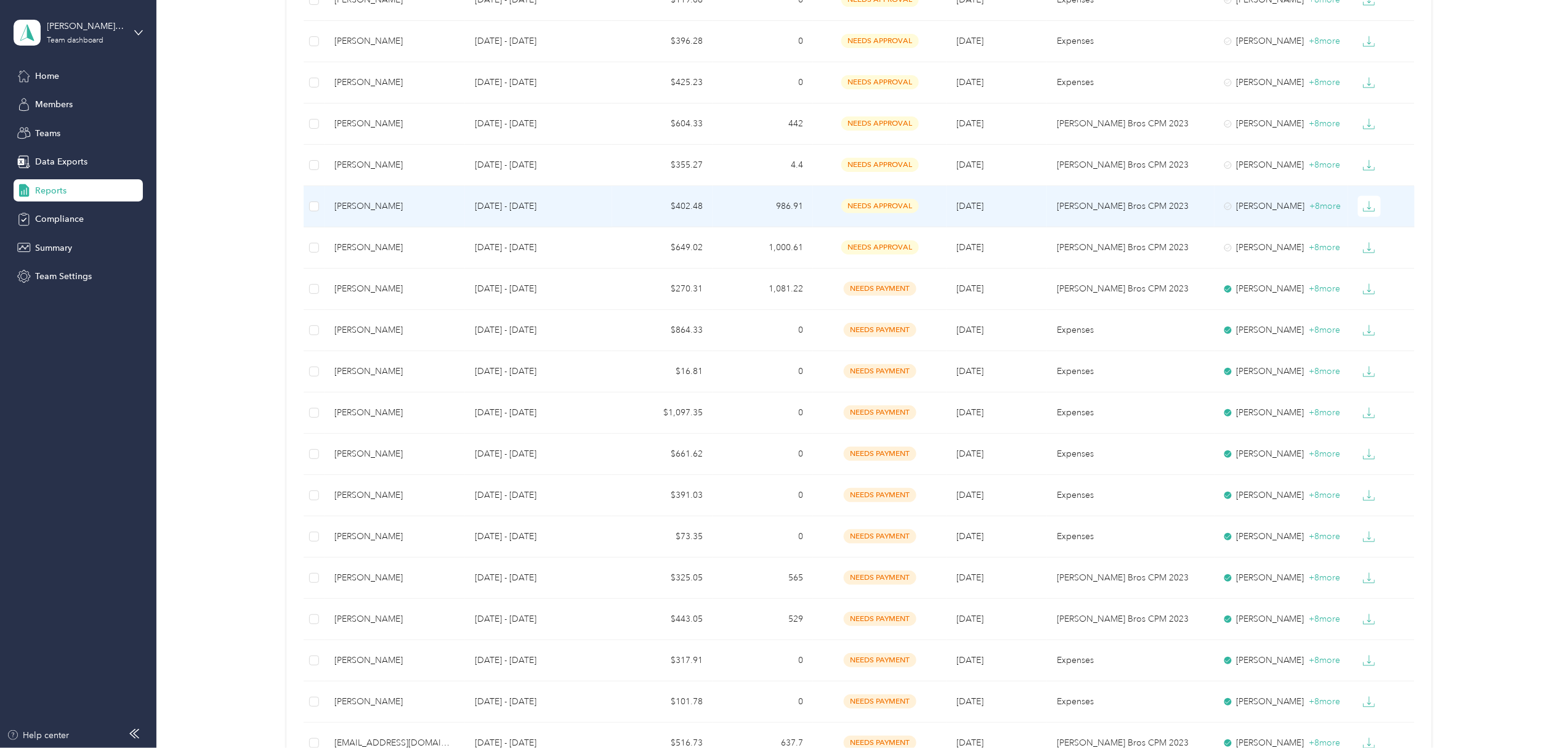
click at [341, 211] on div "[PERSON_NAME]" at bounding box center [395, 207] width 121 height 13
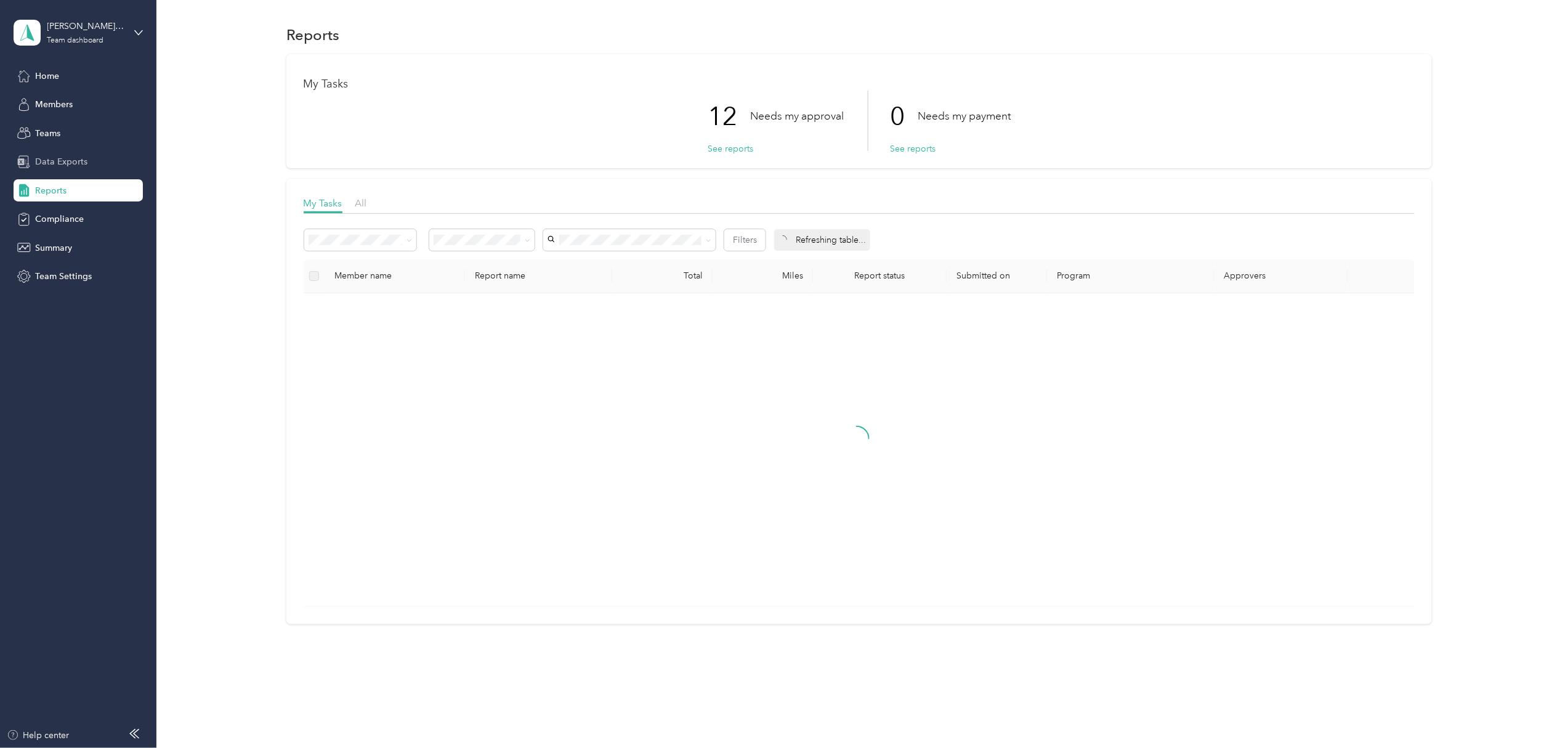
click at [64, 151] on div "Data Exports" at bounding box center [77, 162] width 129 height 22
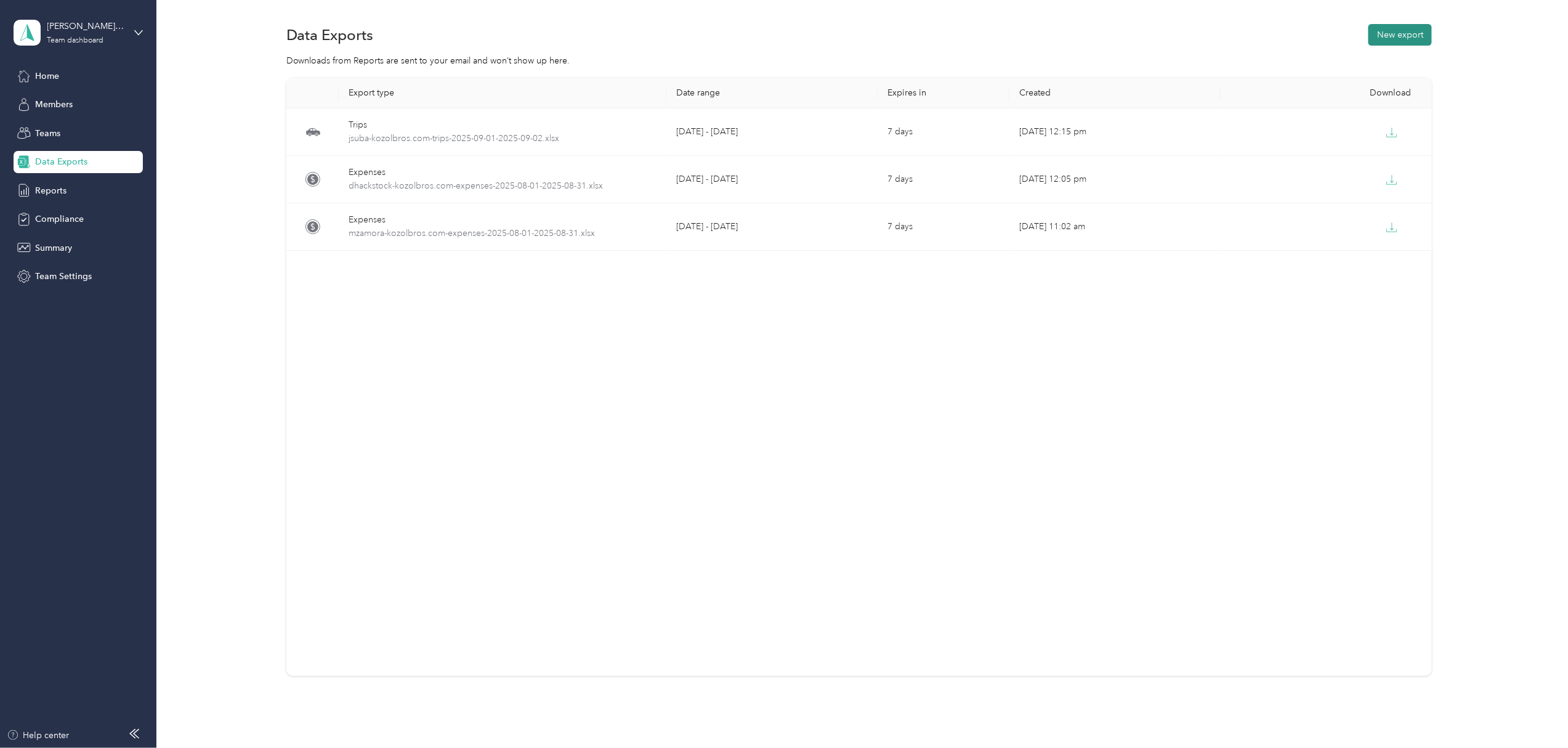
click at [1393, 34] on button "New export" at bounding box center [1401, 35] width 63 height 22
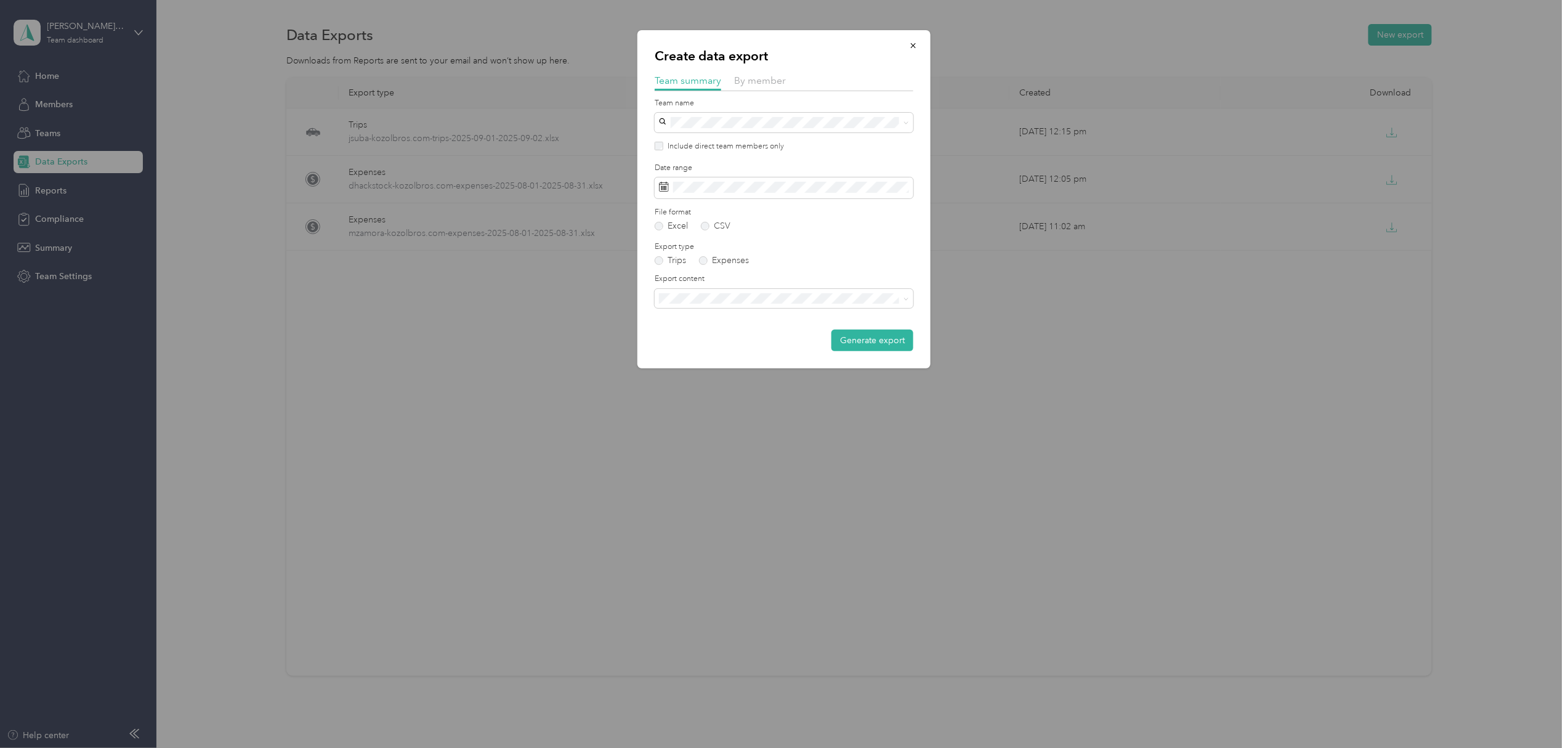
click at [764, 70] on div "Create data export Team summary By member Team name Include direct team members…" at bounding box center [784, 199] width 293 height 338
click at [764, 77] on span "By member" at bounding box center [760, 81] width 52 height 12
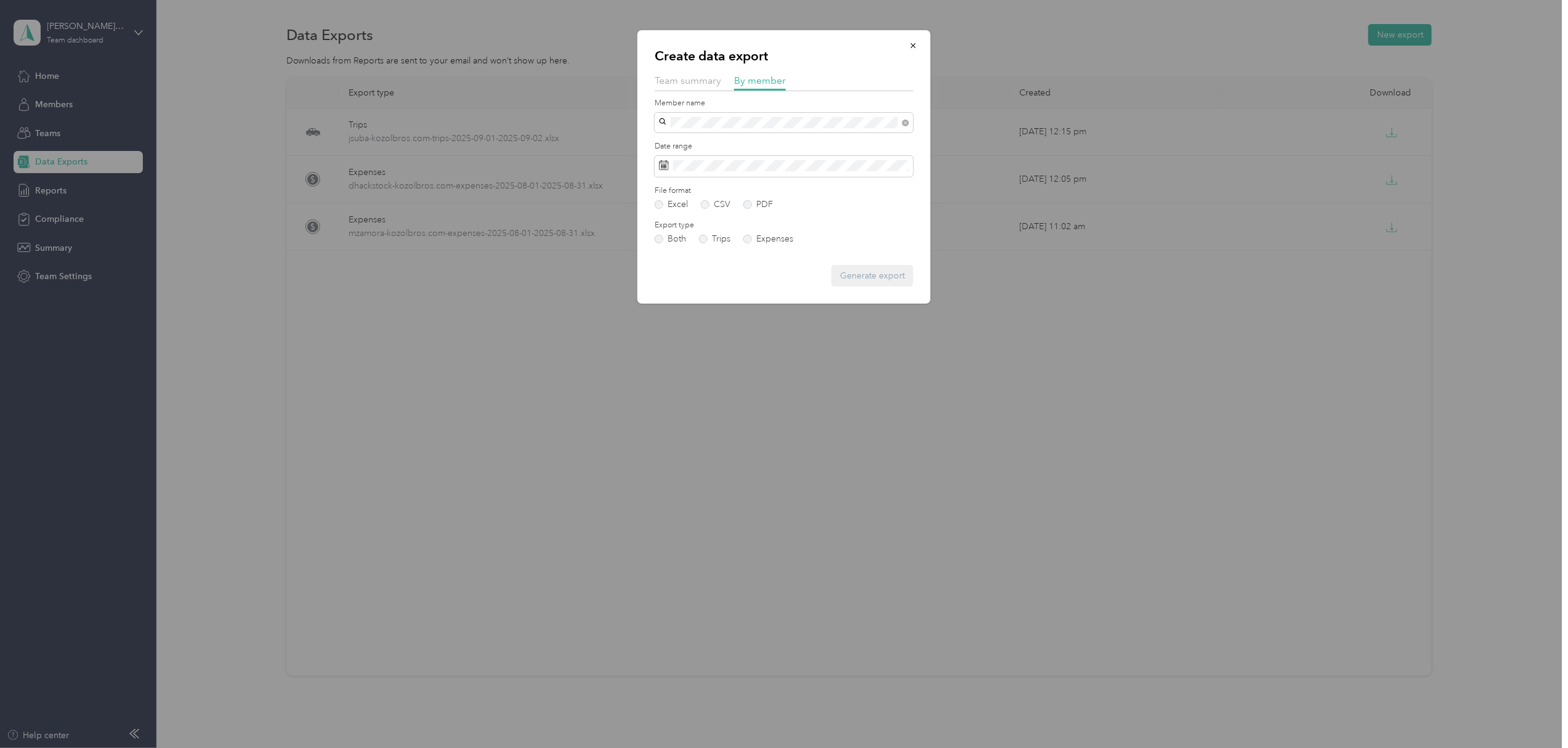
click at [684, 159] on div "[PERSON_NAME]" at bounding box center [784, 159] width 241 height 13
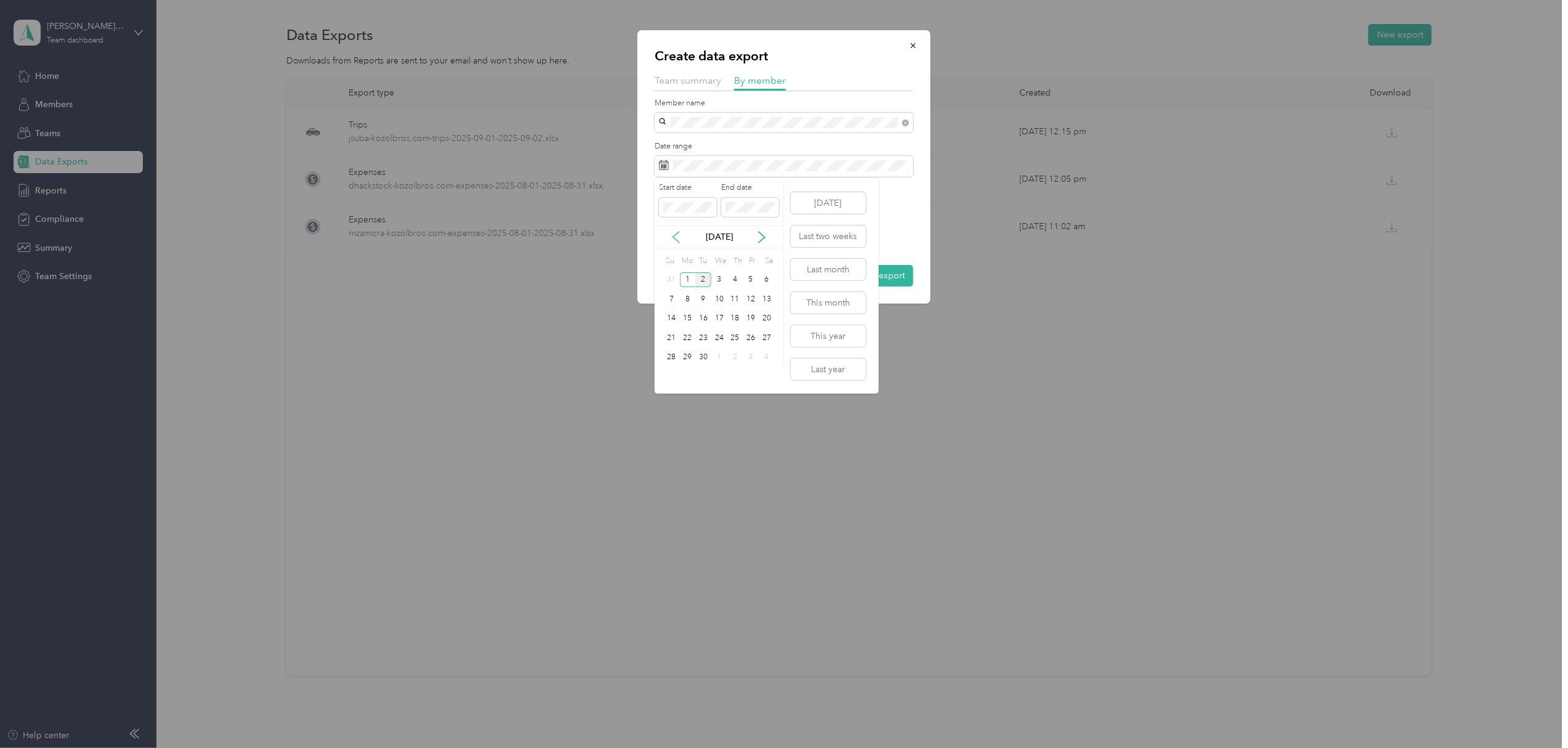
click at [675, 235] on icon at bounding box center [676, 237] width 6 height 11
click at [707, 277] on div "1" at bounding box center [703, 280] width 16 height 15
drag, startPoint x: 733, startPoint y: 358, endPoint x: 729, endPoint y: 350, distance: 8.9
click at [733, 357] on div "31" at bounding box center [735, 357] width 16 height 15
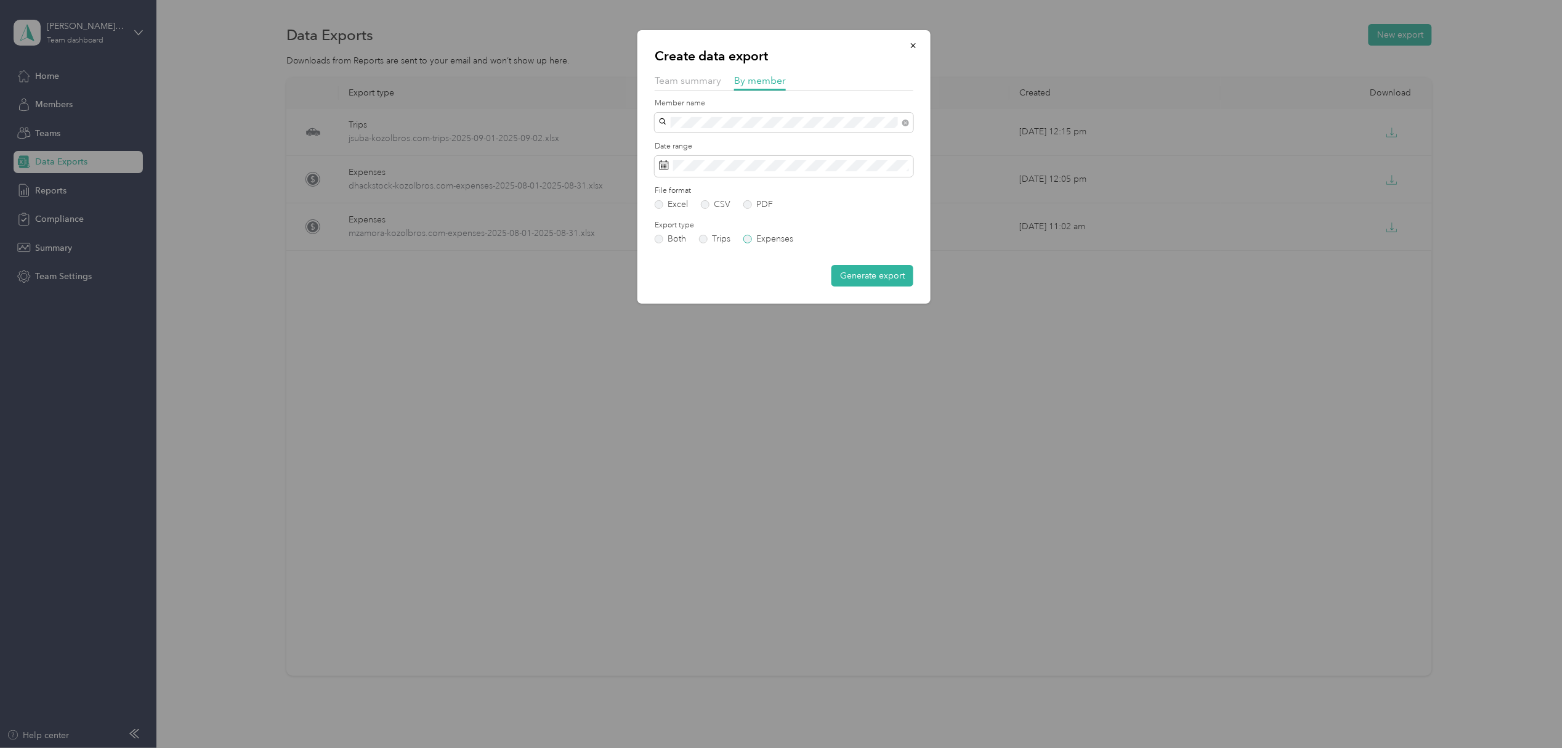
click at [750, 237] on label "Expenses" at bounding box center [769, 239] width 50 height 8
click at [891, 272] on button "Generate export" at bounding box center [873, 276] width 82 height 22
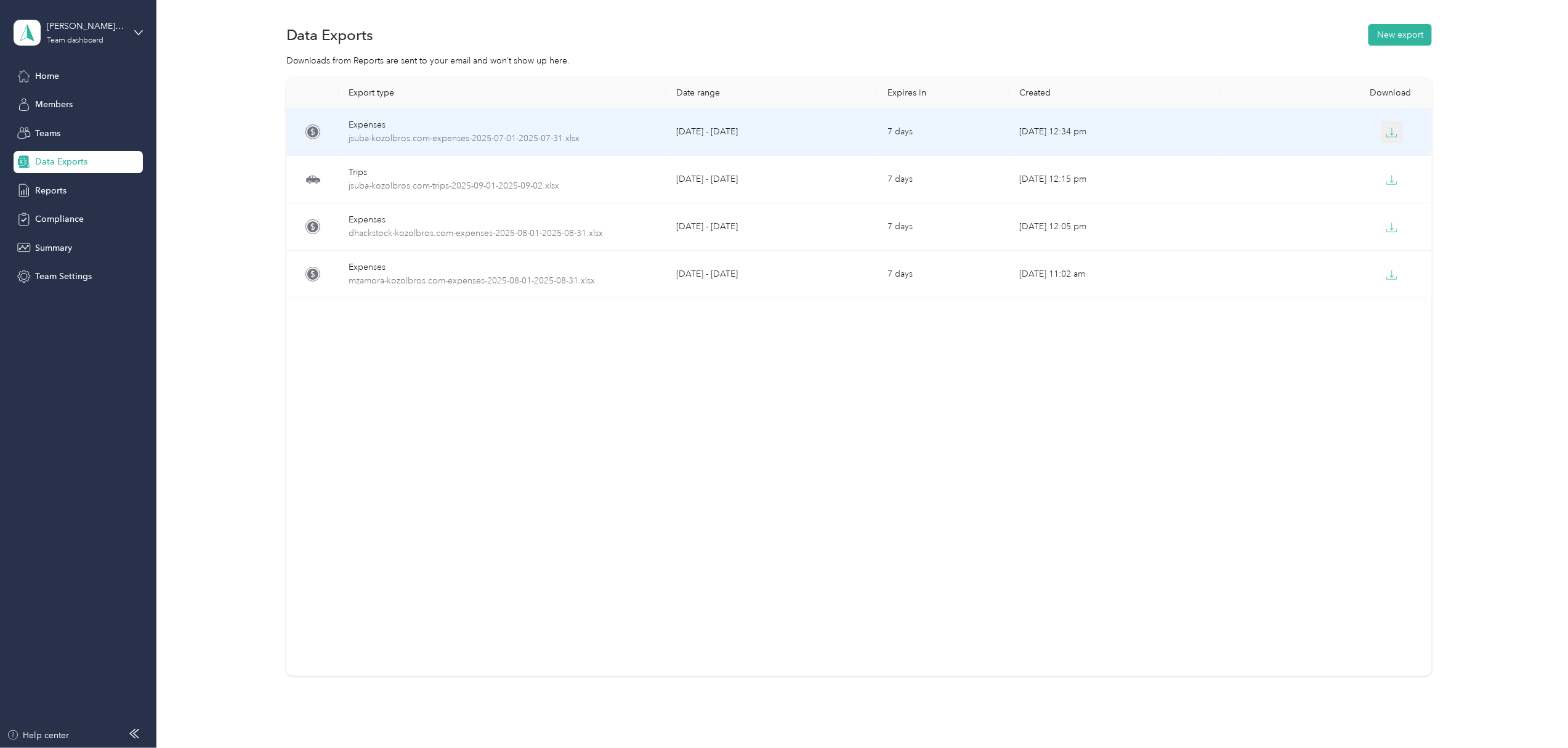
click at [1387, 137] on icon "button" at bounding box center [1392, 135] width 10 height 2
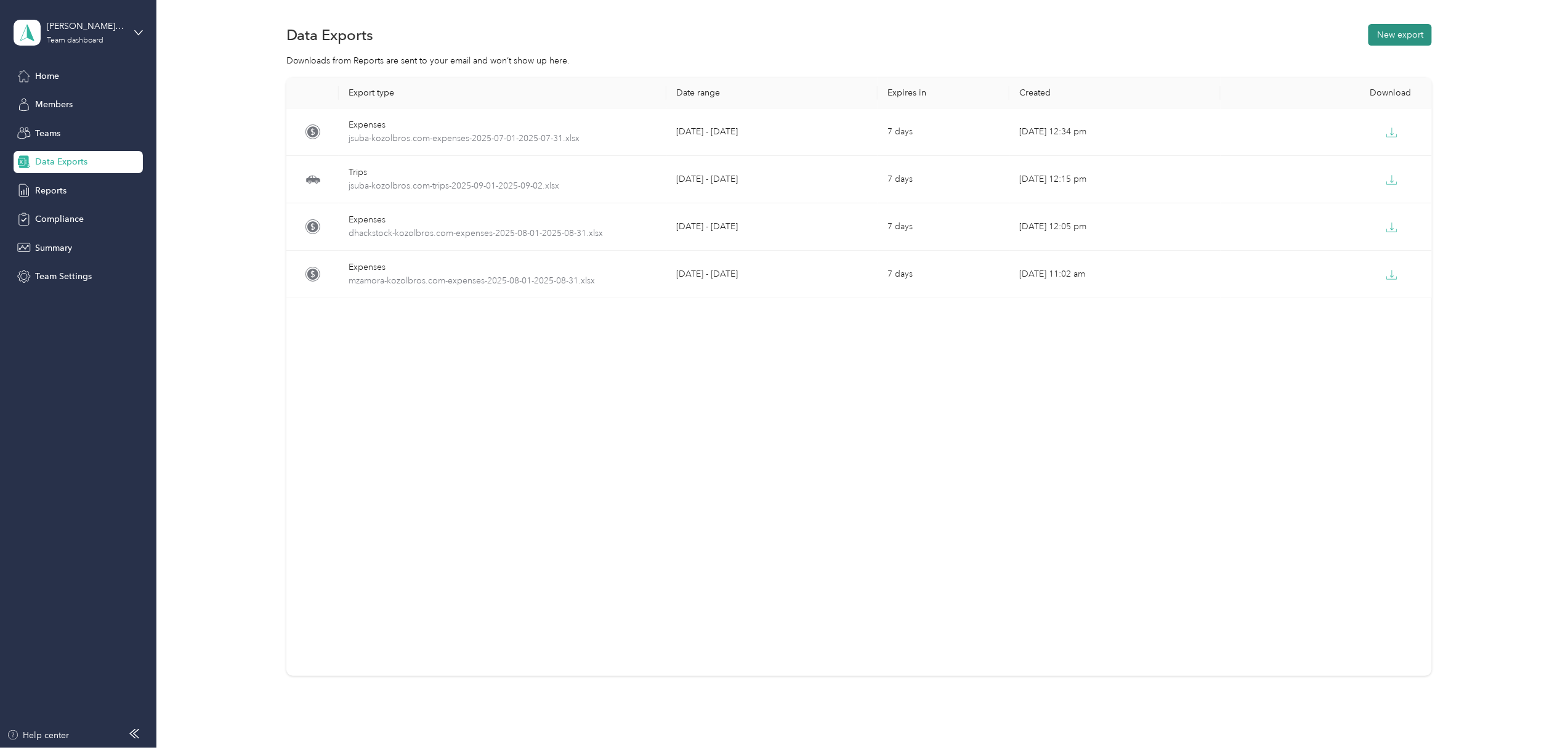
click at [1412, 32] on button "New export" at bounding box center [1401, 35] width 63 height 22
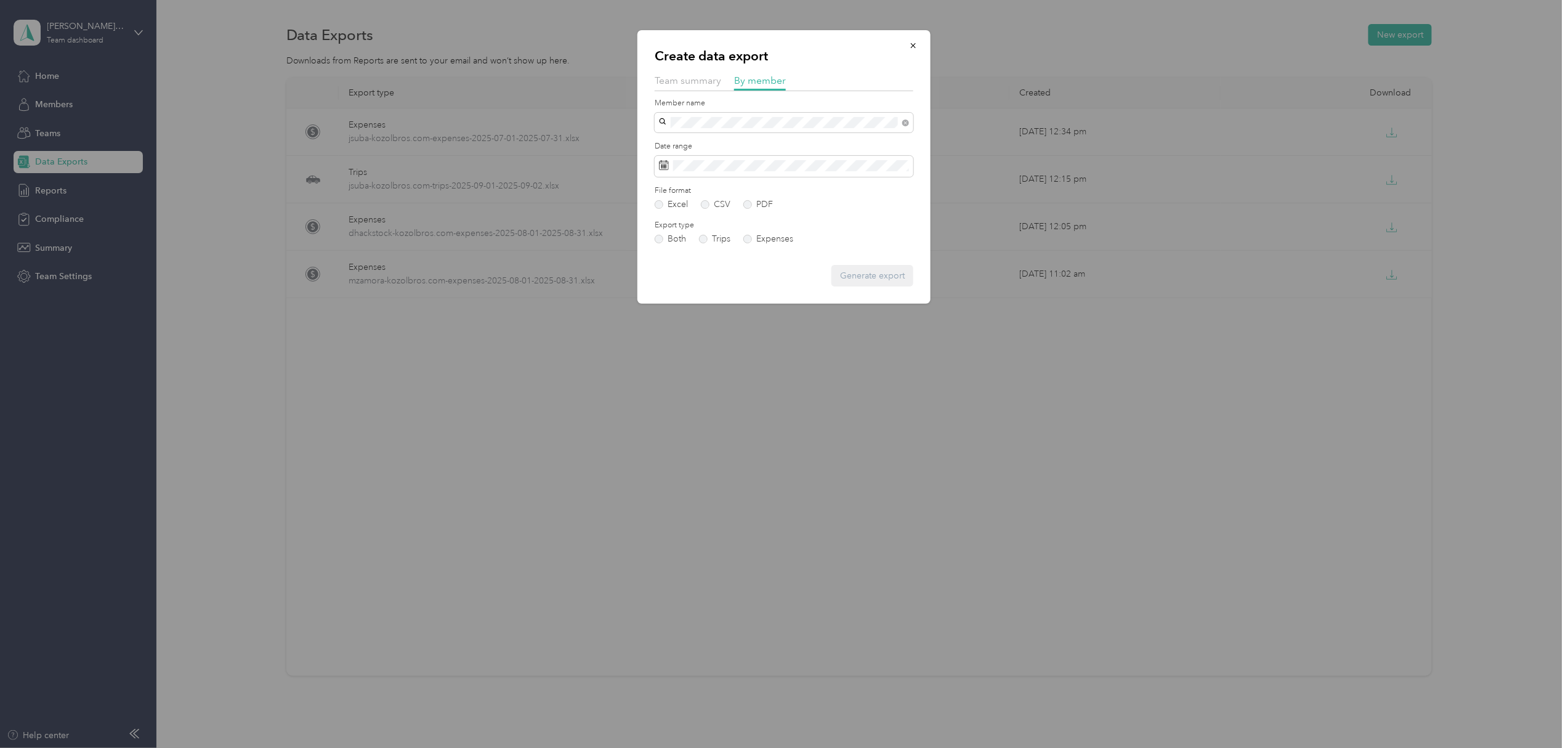
click at [716, 190] on li "[PERSON_NAME]" at bounding box center [784, 184] width 259 height 22
click at [752, 239] on label "Expenses" at bounding box center [769, 239] width 50 height 8
click at [716, 172] on span at bounding box center [784, 166] width 259 height 21
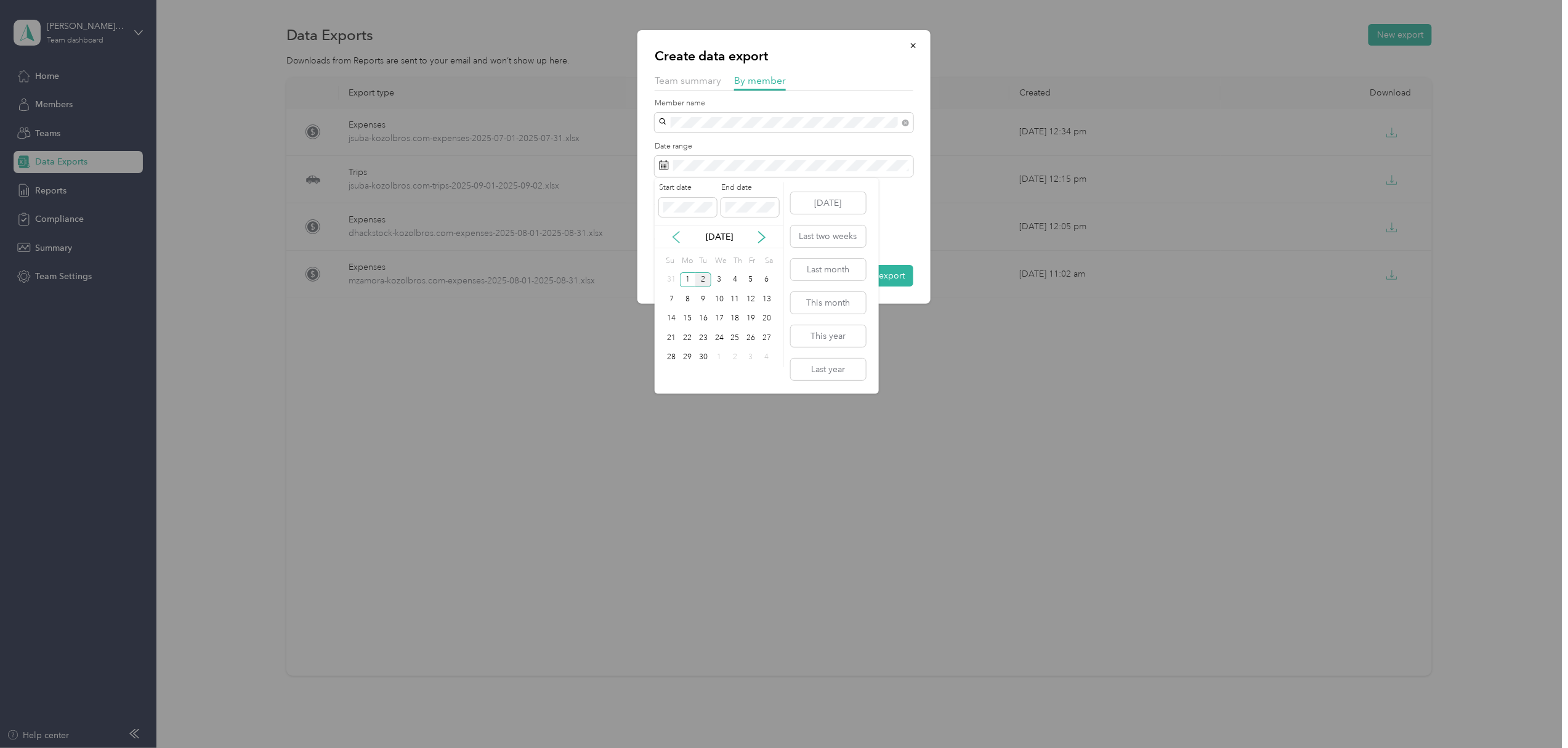
click at [676, 232] on icon at bounding box center [676, 237] width 12 height 12
click at [752, 282] on div "1" at bounding box center [750, 280] width 16 height 15
click at [674, 375] on div "31" at bounding box center [671, 376] width 16 height 15
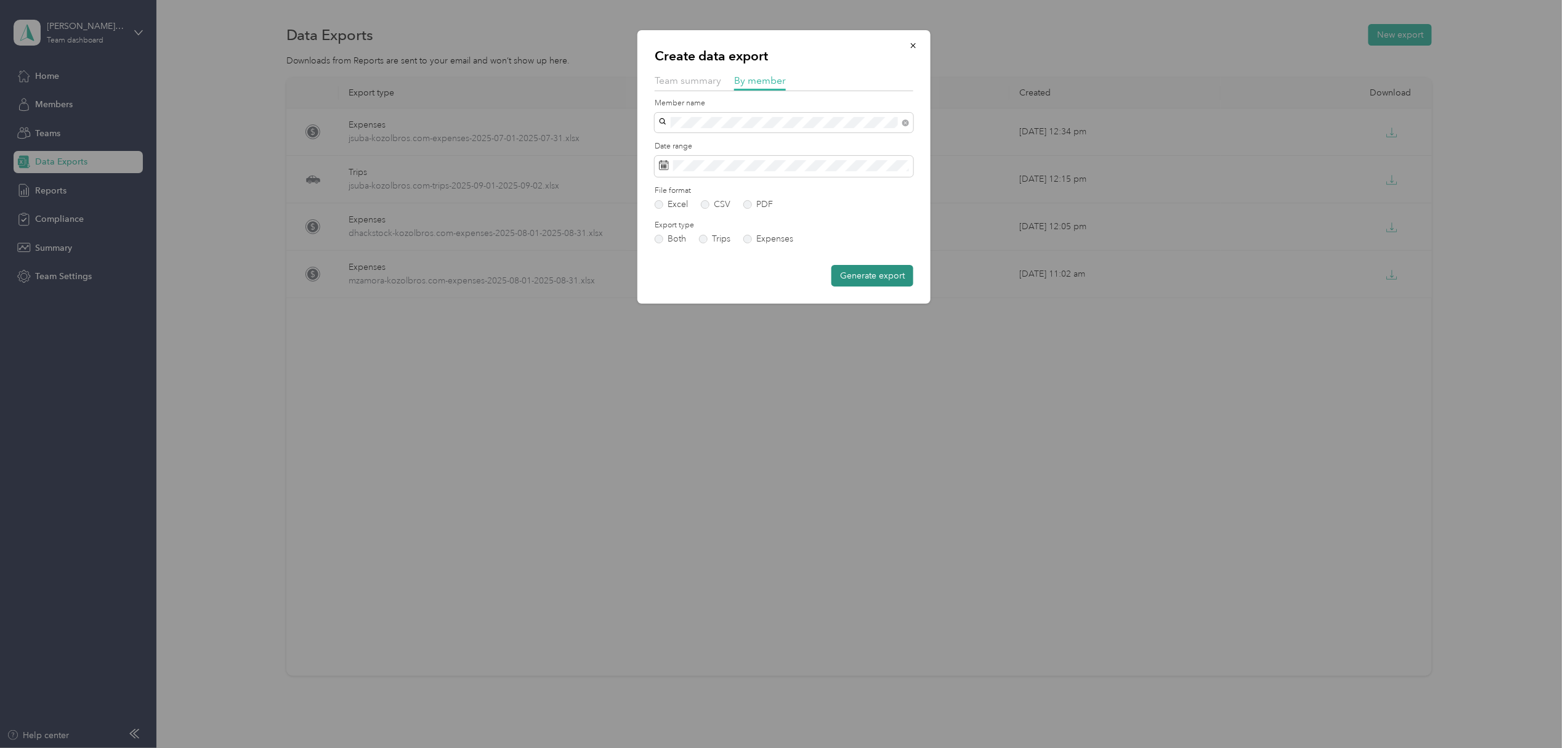
click at [860, 272] on button "Generate export" at bounding box center [873, 276] width 82 height 22
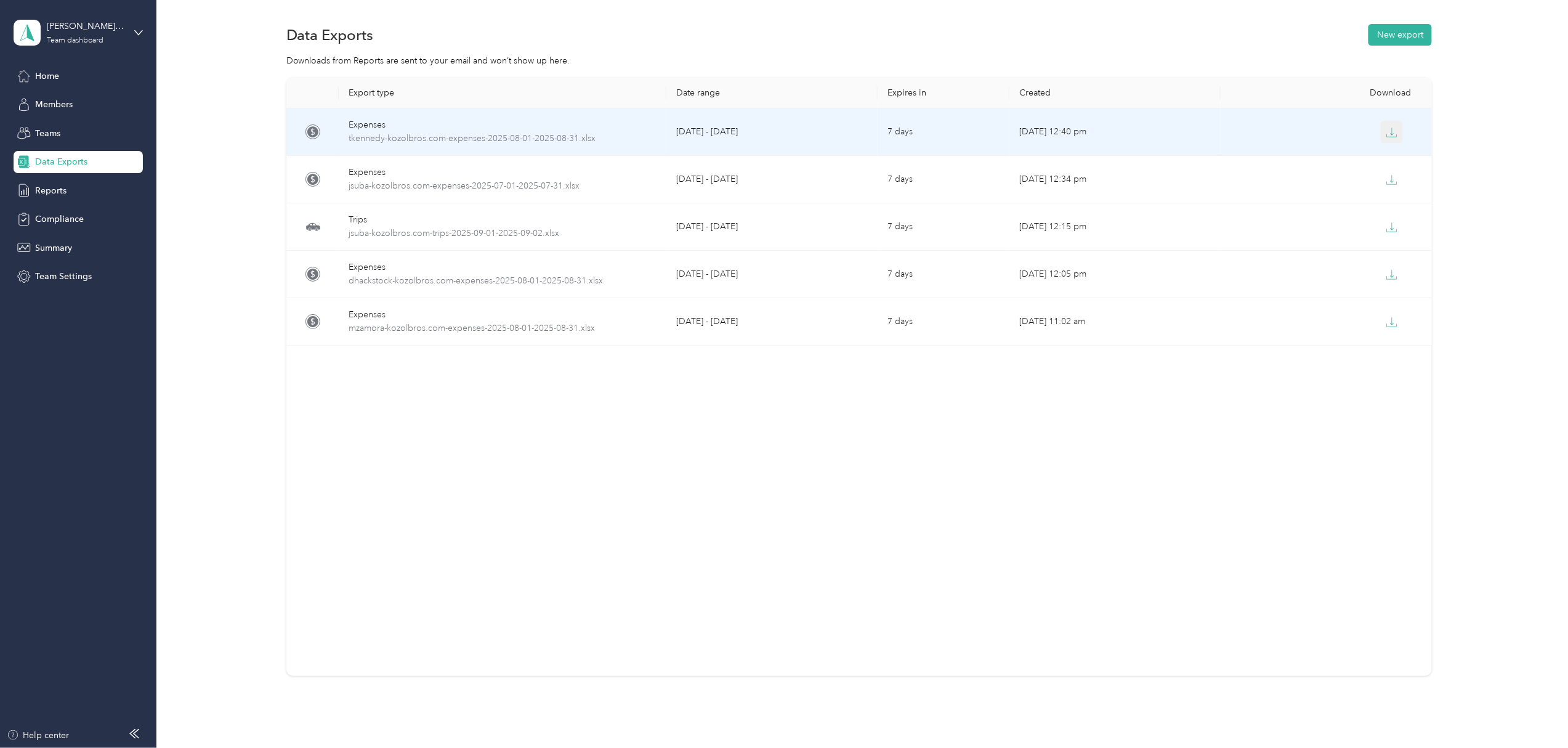
click at [1386, 129] on icon "button" at bounding box center [1391, 132] width 11 height 11
